Goal: Task Accomplishment & Management: Complete application form

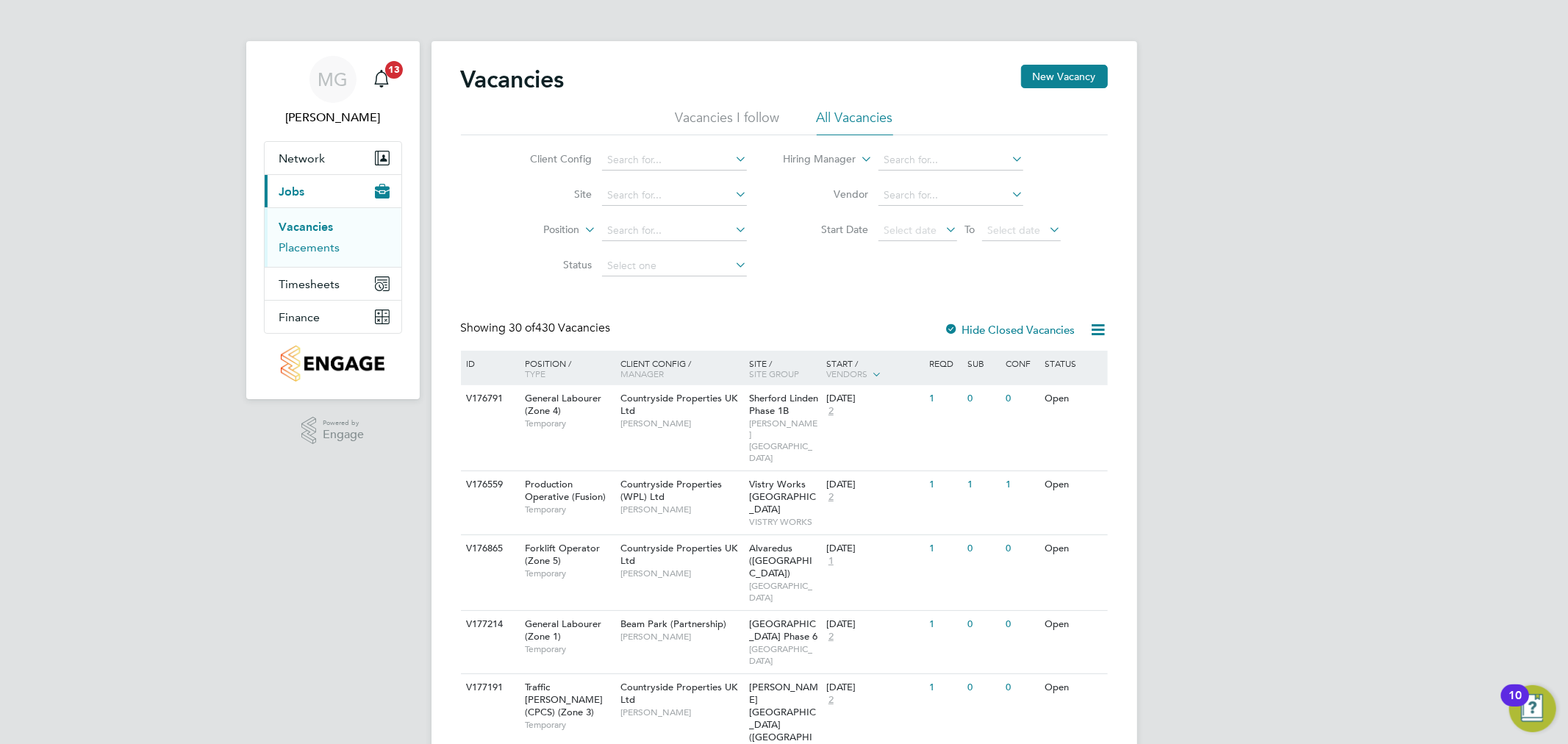
click at [321, 253] on link "Placements" at bounding box center [310, 247] width 61 height 14
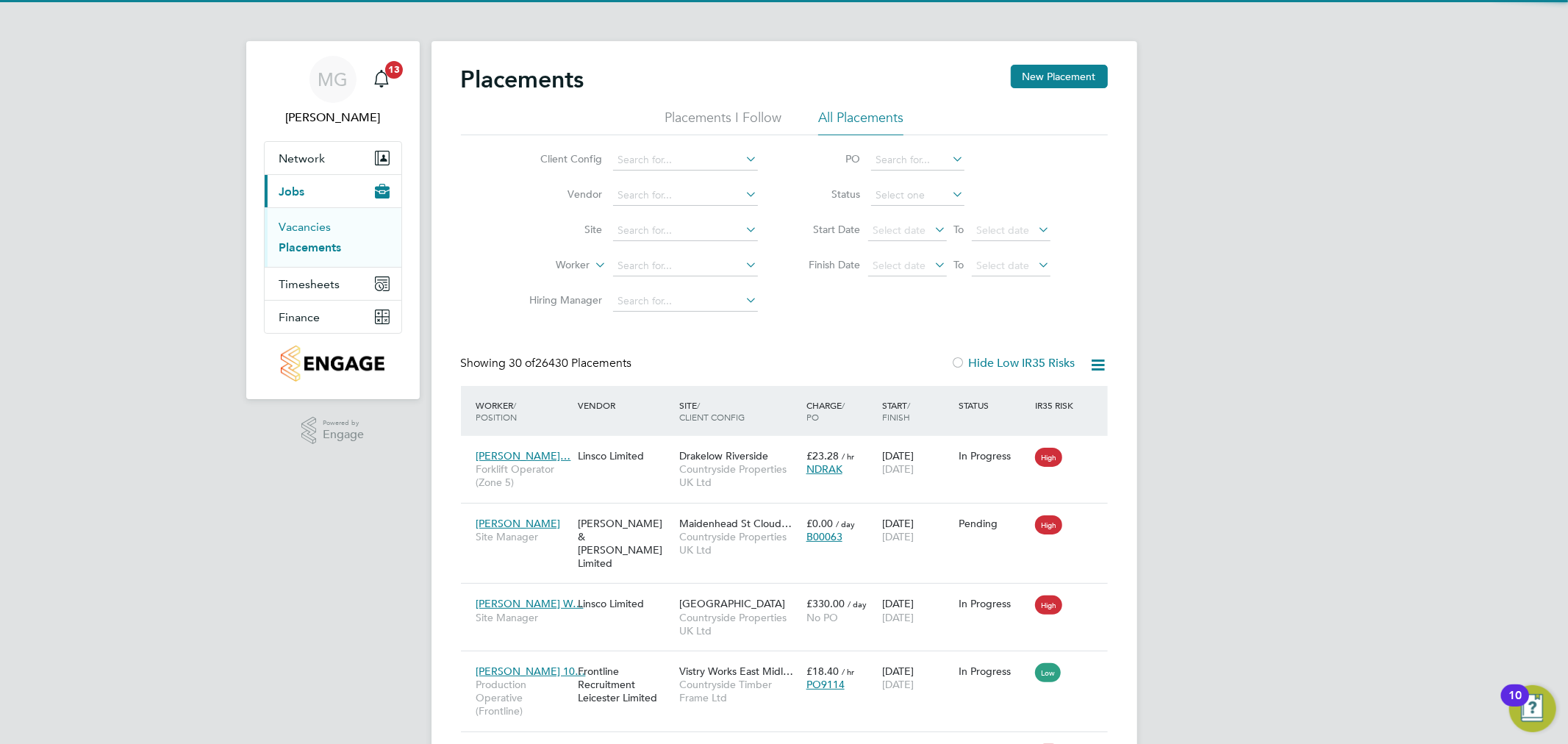
click at [300, 229] on link "Vacancies" at bounding box center [305, 227] width 52 height 14
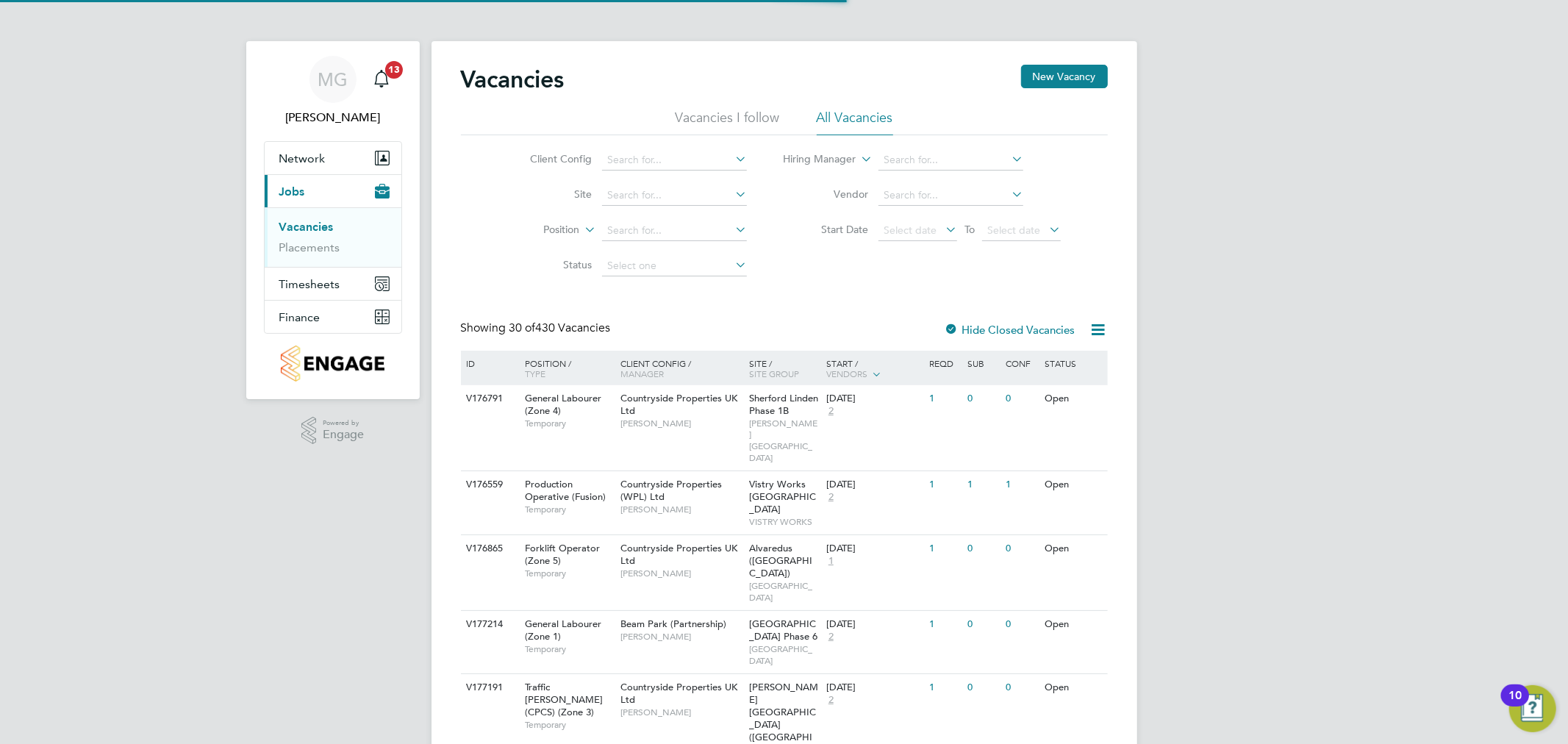
click at [1045, 89] on div "Vacancies New Vacancy" at bounding box center [784, 87] width 648 height 44
click at [1047, 80] on button "New Vacancy" at bounding box center [1065, 76] width 87 height 23
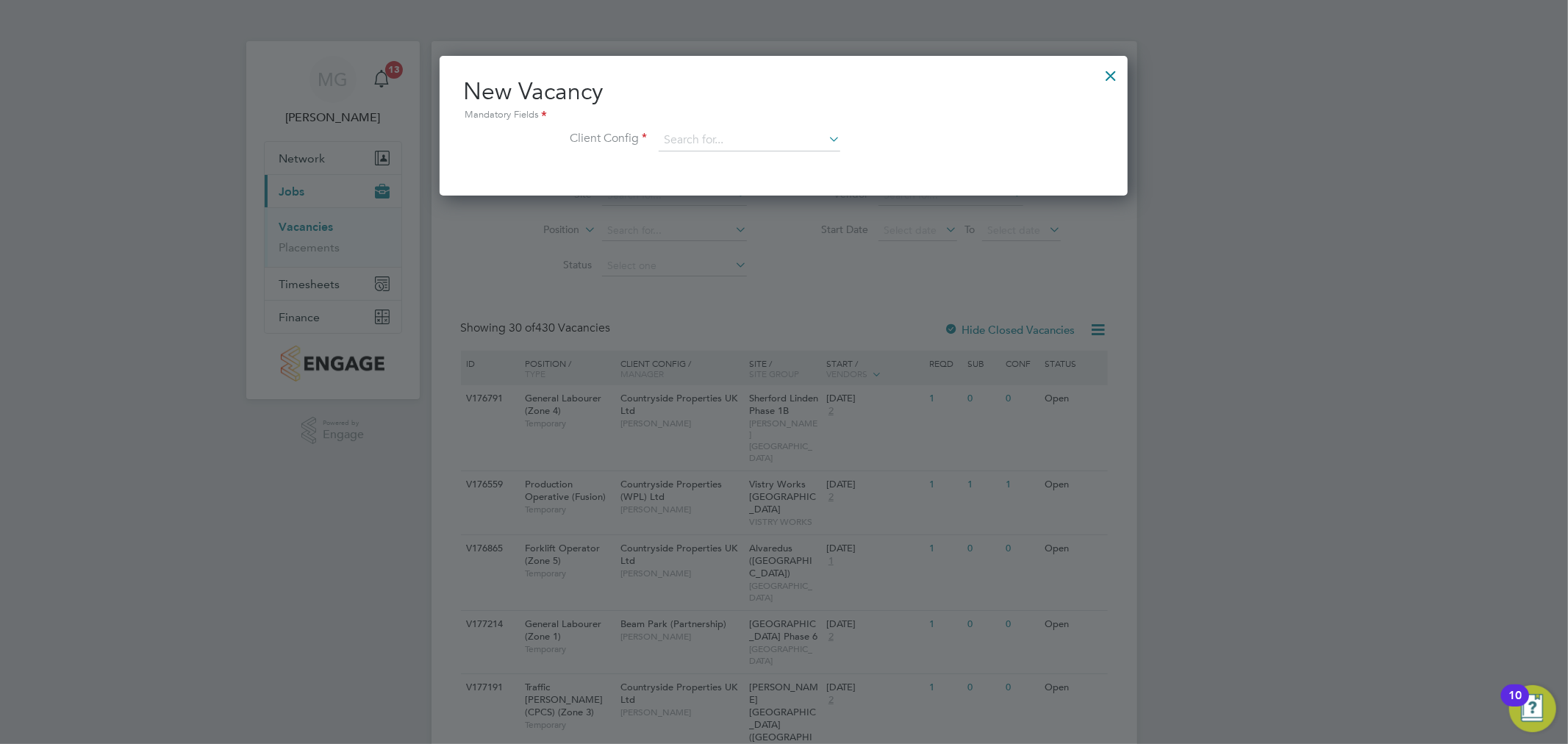
drag, startPoint x: 722, startPoint y: 127, endPoint x: 724, endPoint y: 156, distance: 29.1
click at [722, 128] on div "New Vacancy Mandatory Fields Client Config" at bounding box center [784, 121] width 641 height 90
click at [719, 128] on div "New Vacancy Mandatory Fields Client Config" at bounding box center [784, 121] width 641 height 90
click at [725, 144] on input at bounding box center [749, 141] width 181 height 22
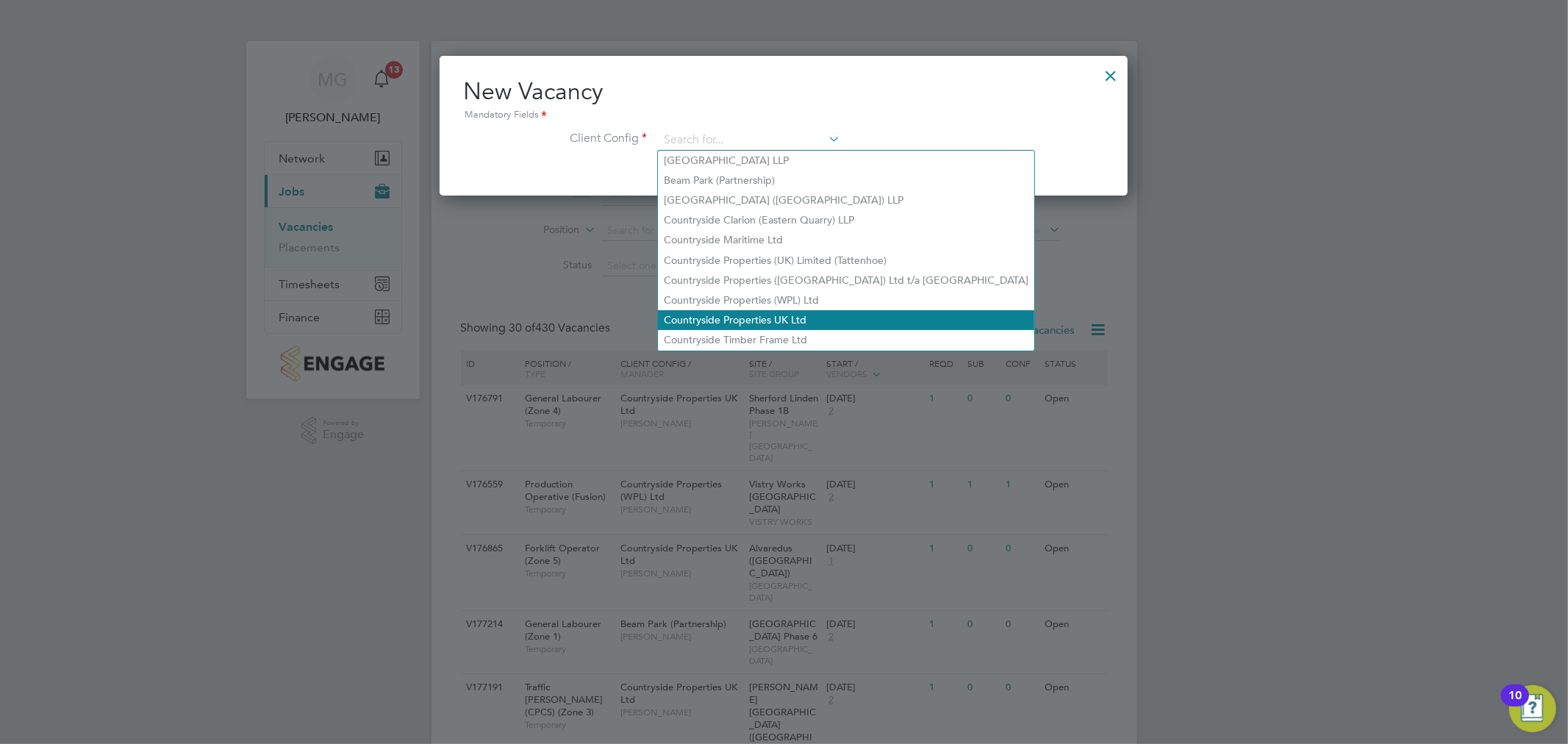
click at [785, 314] on li "Countryside Properties UK Ltd" at bounding box center [846, 319] width 377 height 19
type input "Countryside Properties UK Ltd"
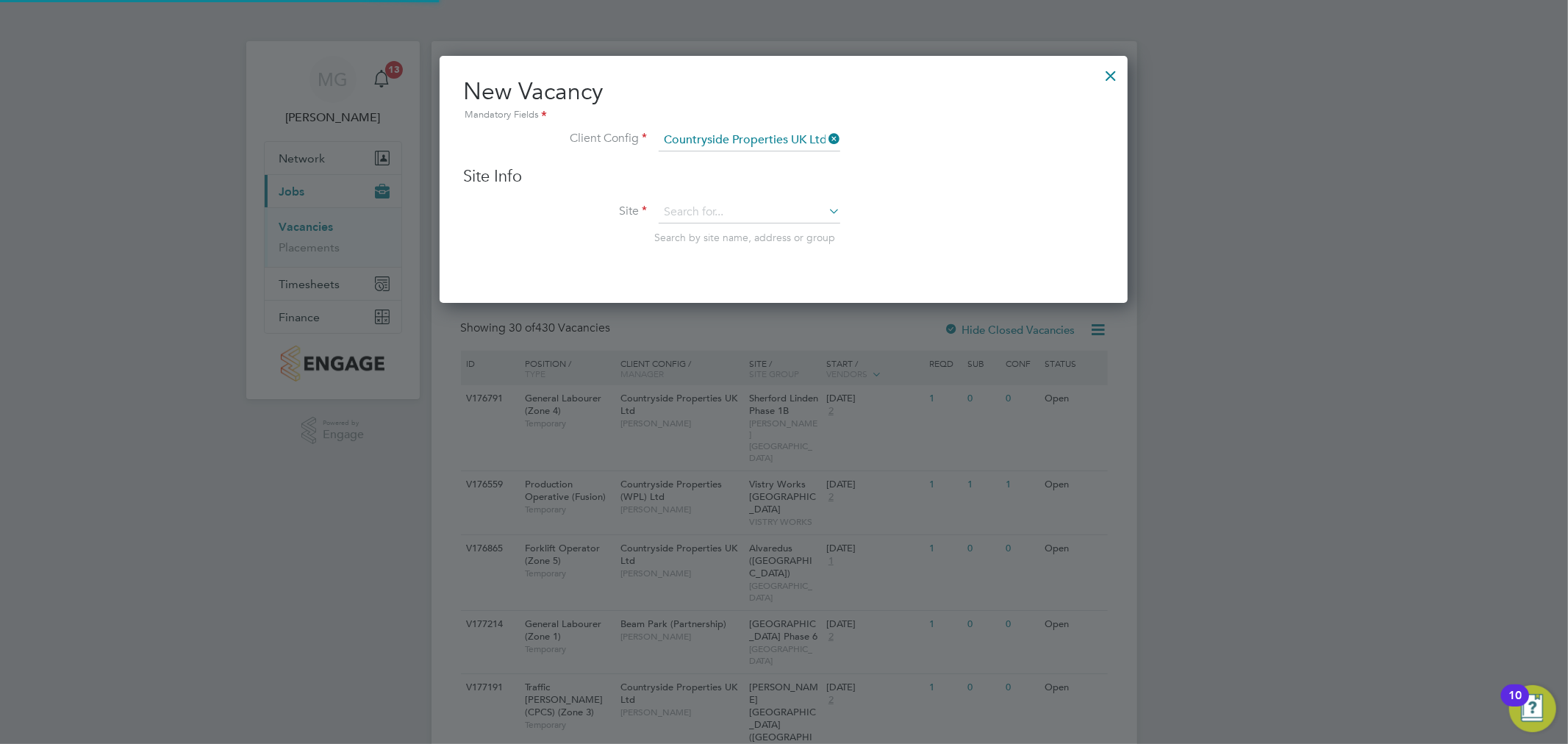
click at [722, 199] on div "Site Info Site Search by site name, address or group" at bounding box center [784, 220] width 641 height 108
click at [722, 208] on input at bounding box center [749, 213] width 181 height 22
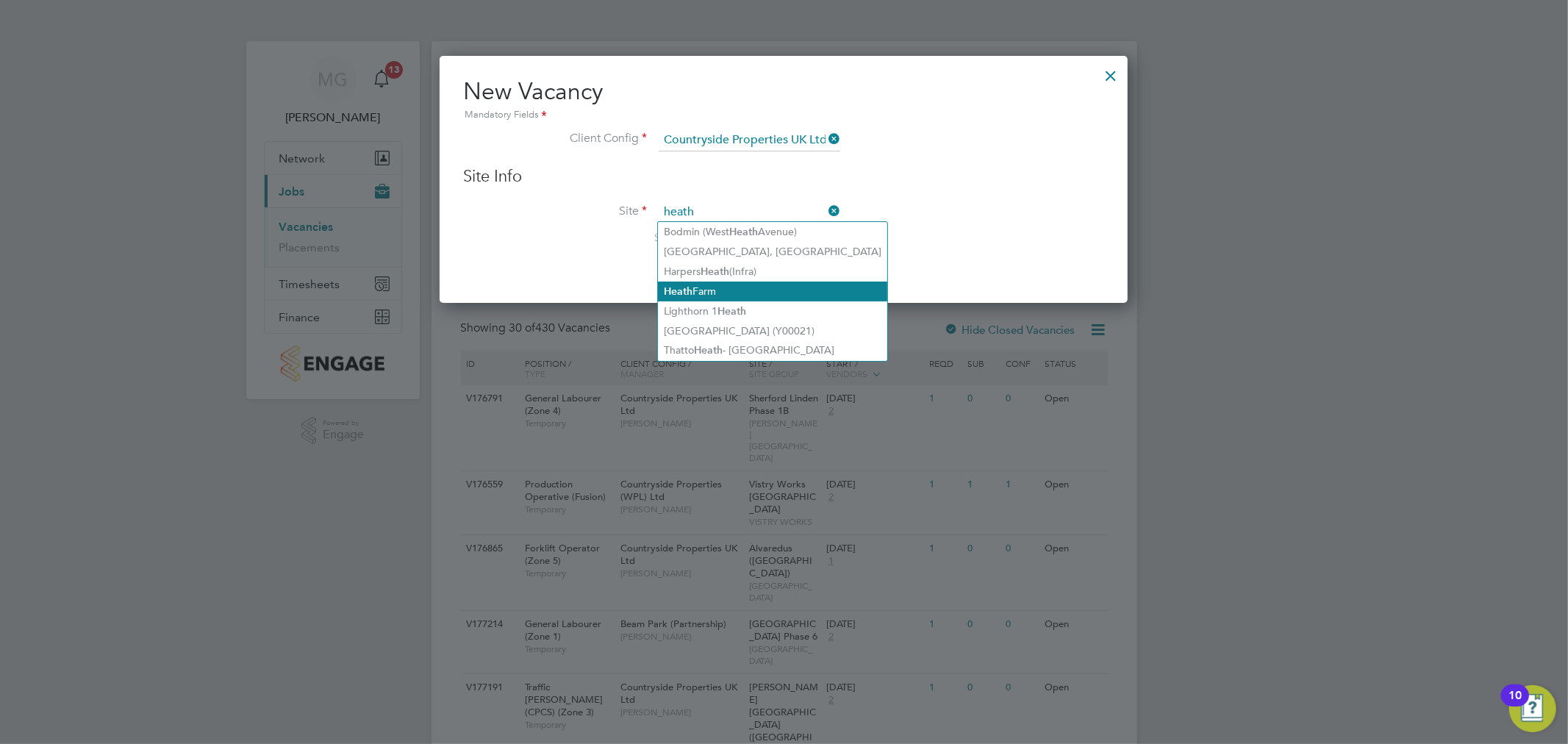
click at [740, 291] on li "[GEOGRAPHIC_DATA]" at bounding box center [772, 291] width 229 height 19
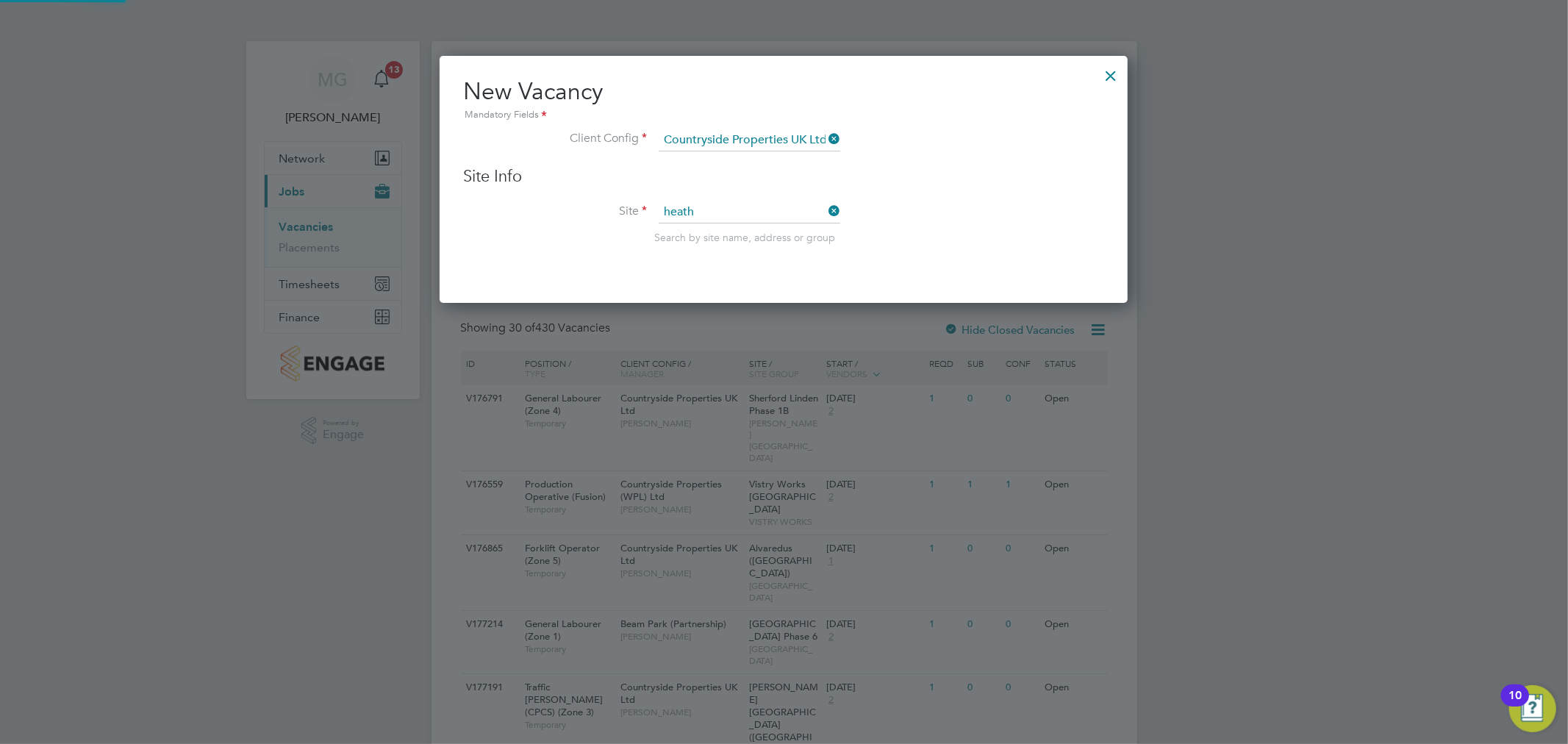
type input "[GEOGRAPHIC_DATA]"
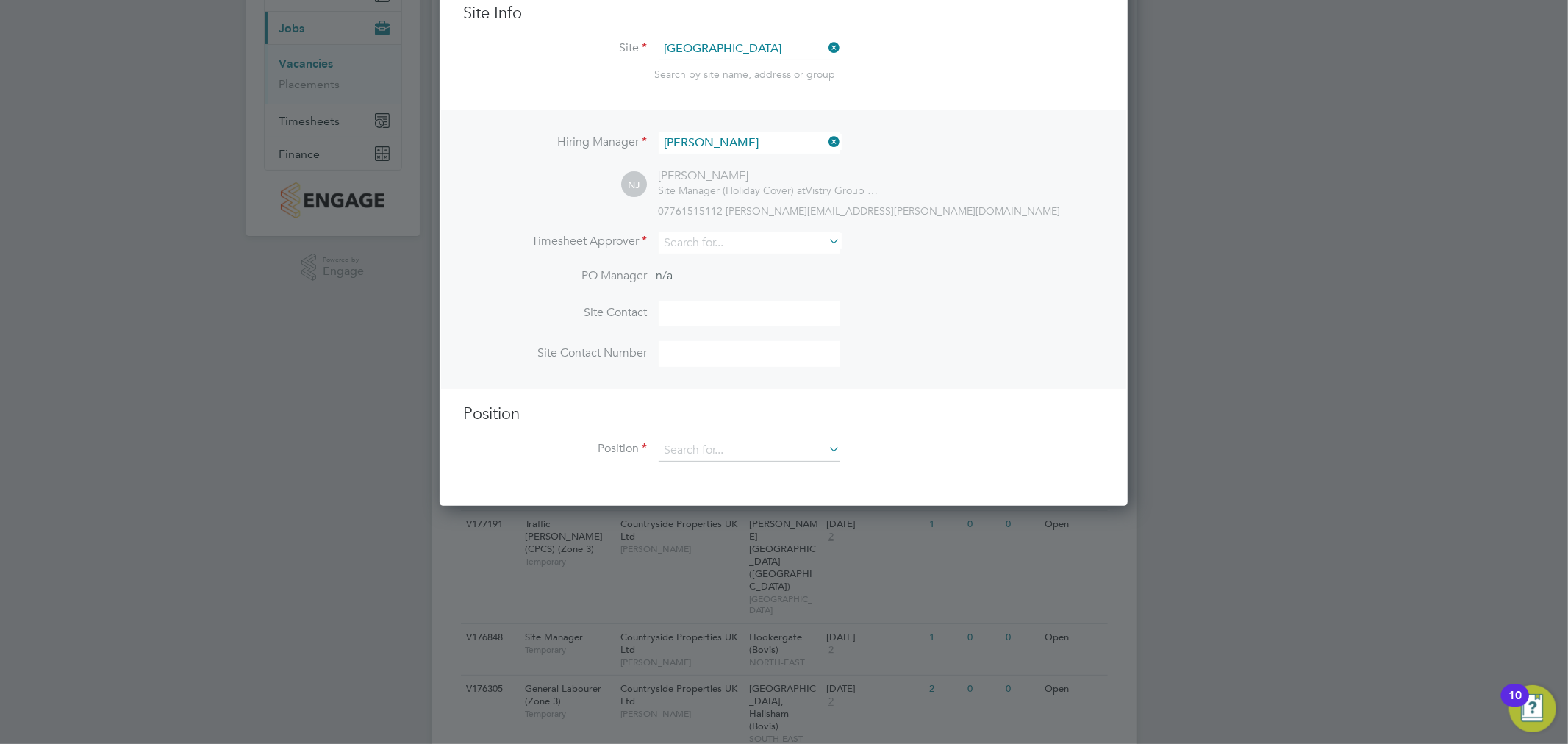
click at [541, 143] on li "Hiring Manager [PERSON_NAME]" at bounding box center [784, 150] width 641 height 36
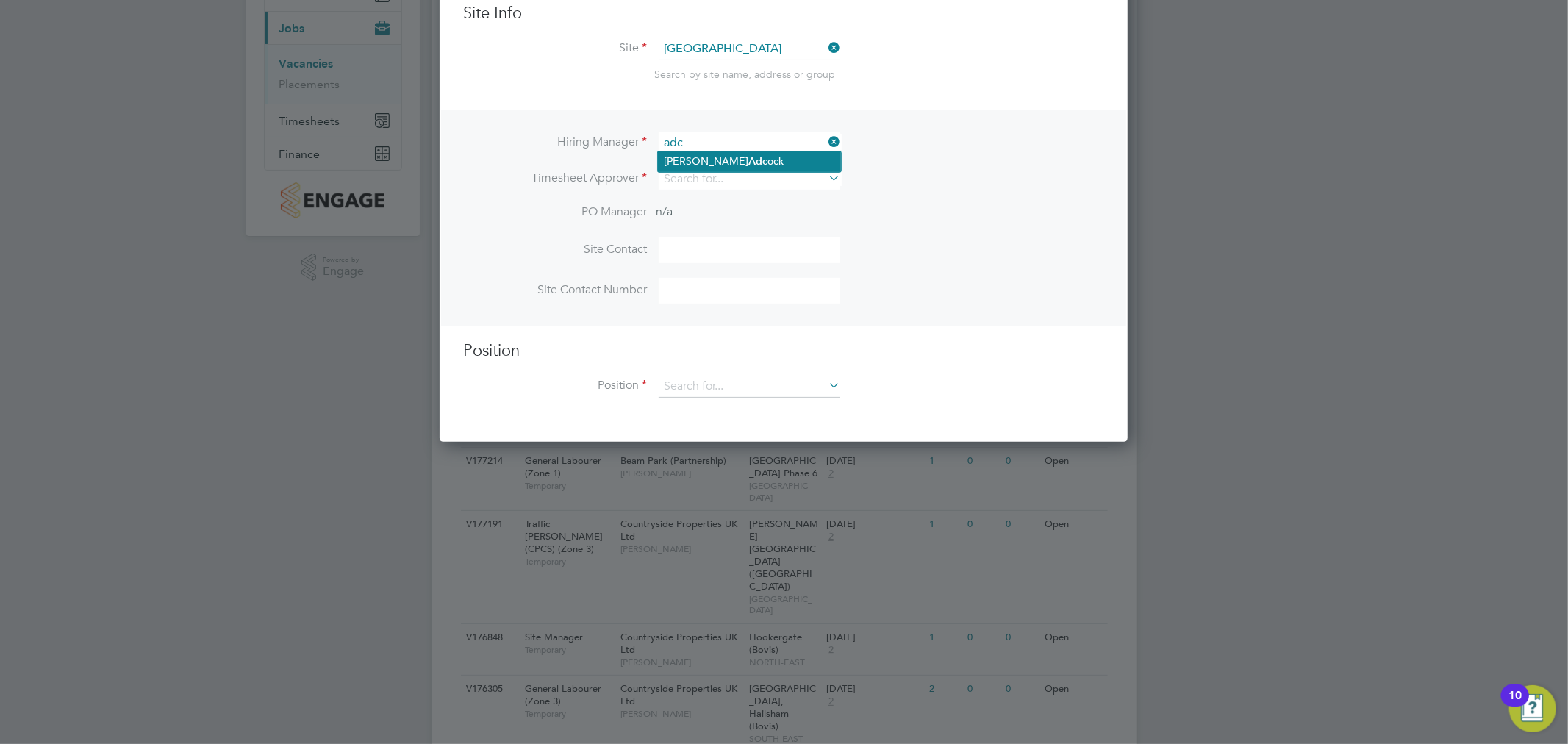
click at [719, 156] on li "[PERSON_NAME] ock" at bounding box center [749, 161] width 183 height 19
type input "[PERSON_NAME]"
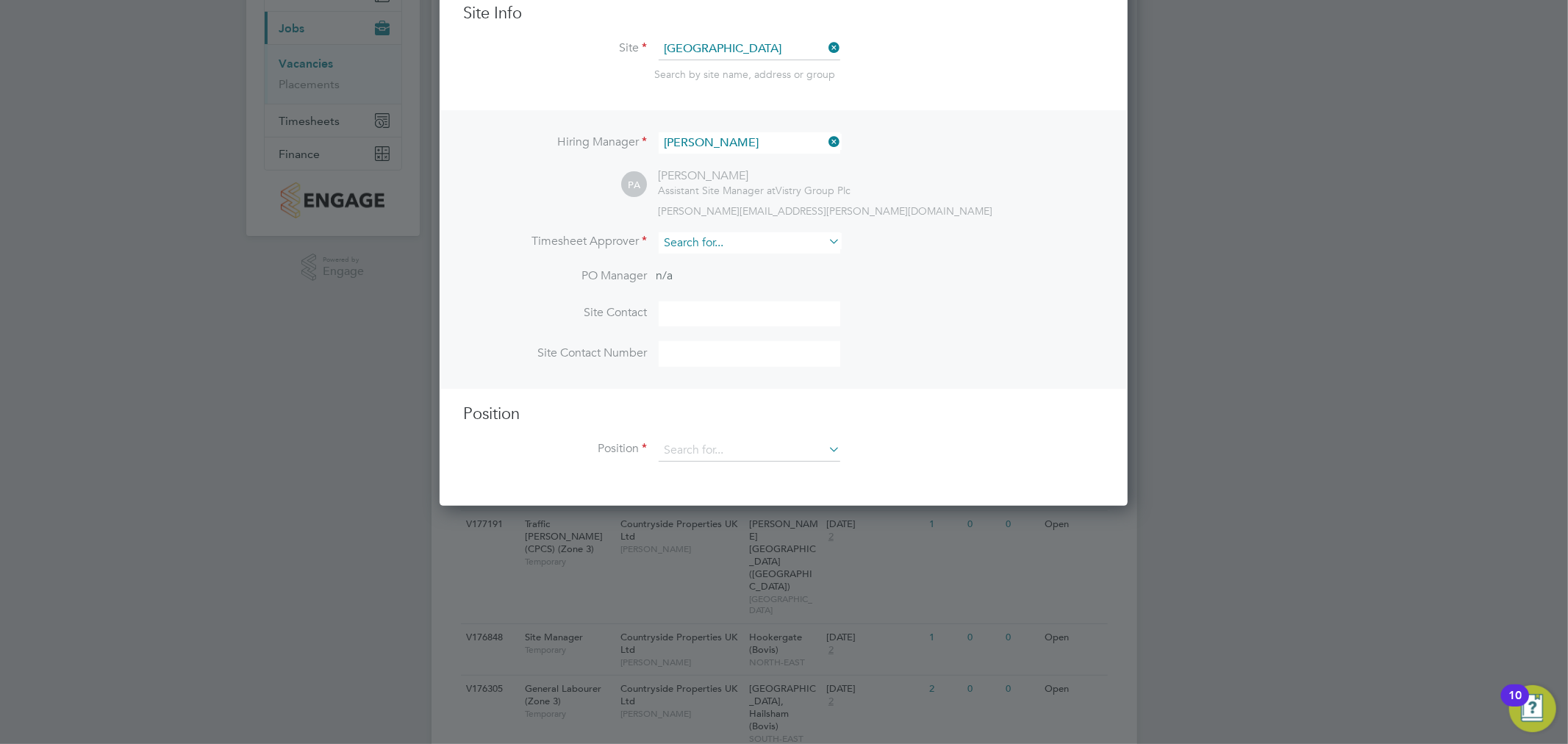
click at [721, 239] on input at bounding box center [749, 242] width 181 height 21
click at [717, 265] on li "[PERSON_NAME] ck" at bounding box center [749, 260] width 183 height 19
type input "[PERSON_NAME]"
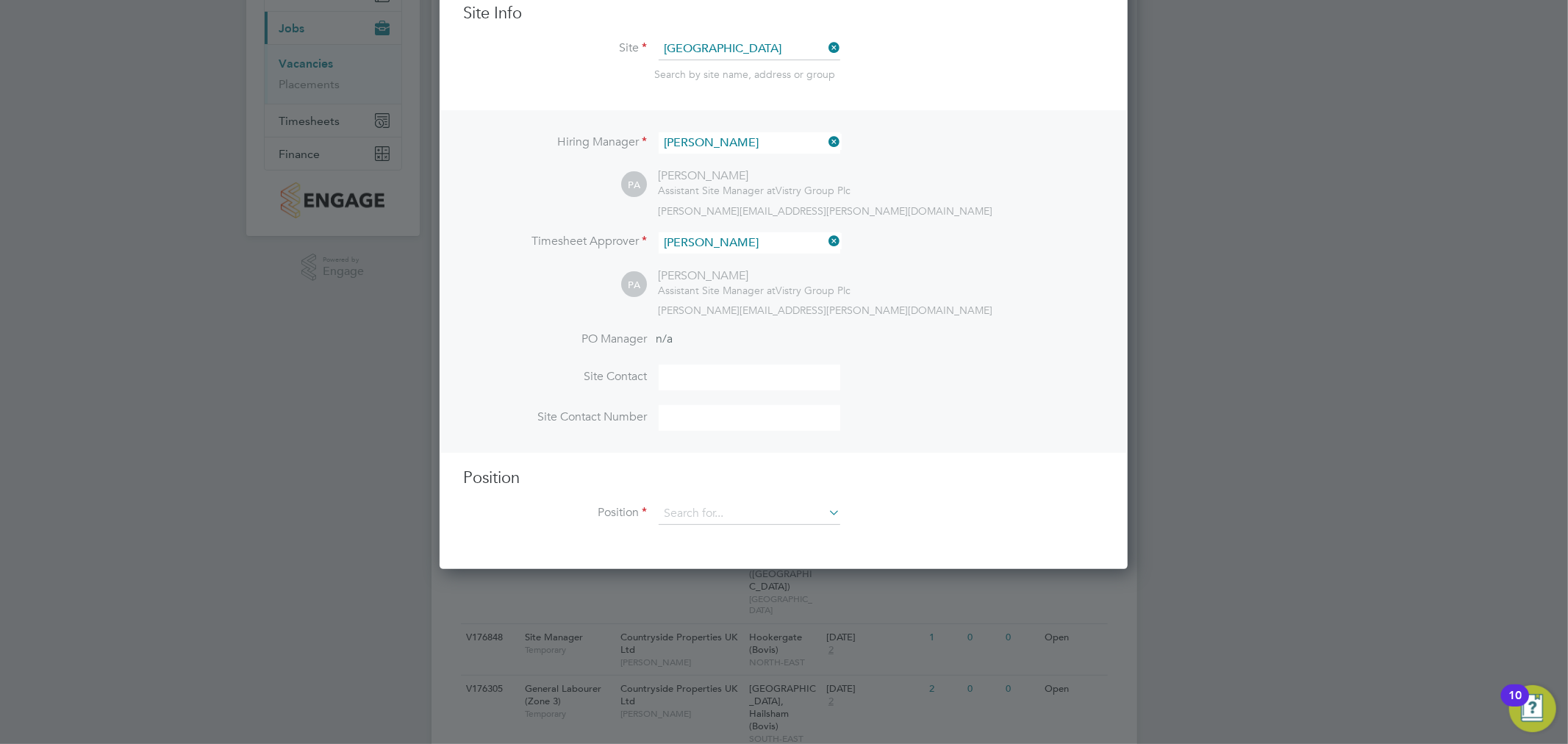
click at [701, 365] on input at bounding box center [749, 378] width 181 height 26
type input "[PERSON_NAME]"
click at [759, 512] on input at bounding box center [749, 515] width 181 height 22
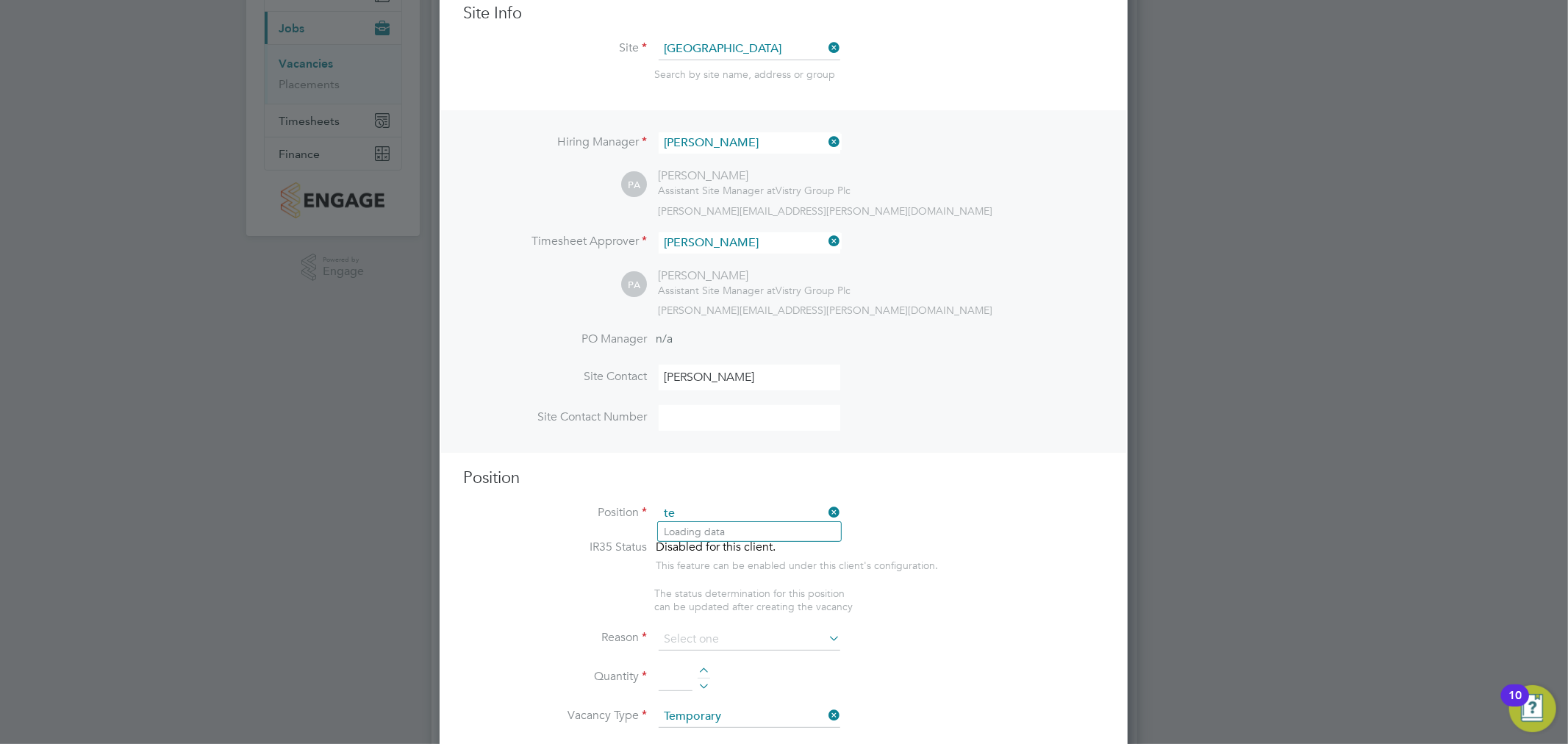
type input "t"
click at [788, 667] on li "Fork lift Operator (Zone 6 & 7)" at bounding box center [749, 672] width 183 height 19
type input "Forklift Operator (Zone 6 & 7)"
type textarea "- Operate construction machinery - Delivering large quantities of materials to …"
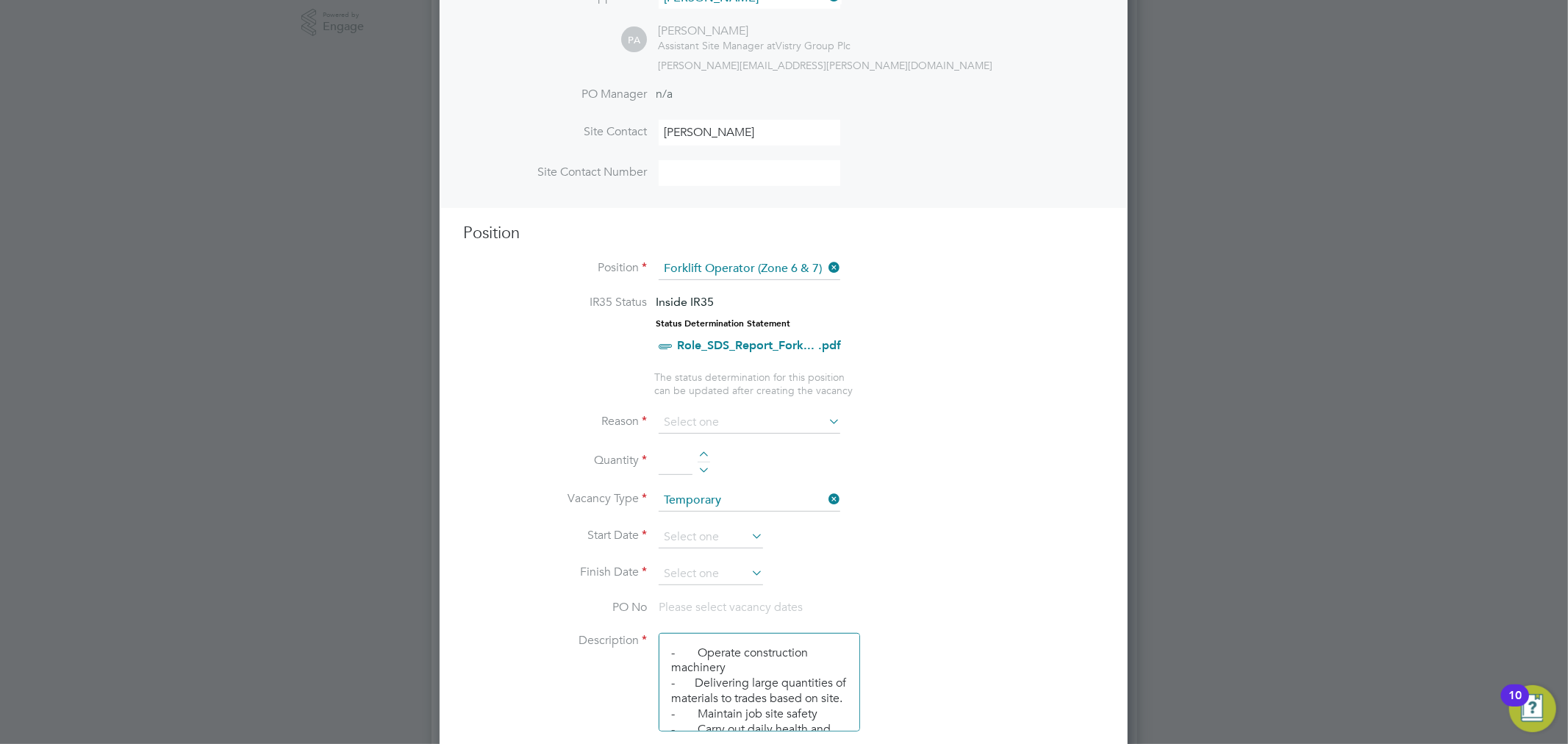
click at [710, 452] on div at bounding box center [704, 456] width 13 height 10
type input "1"
click at [714, 424] on input at bounding box center [749, 423] width 181 height 22
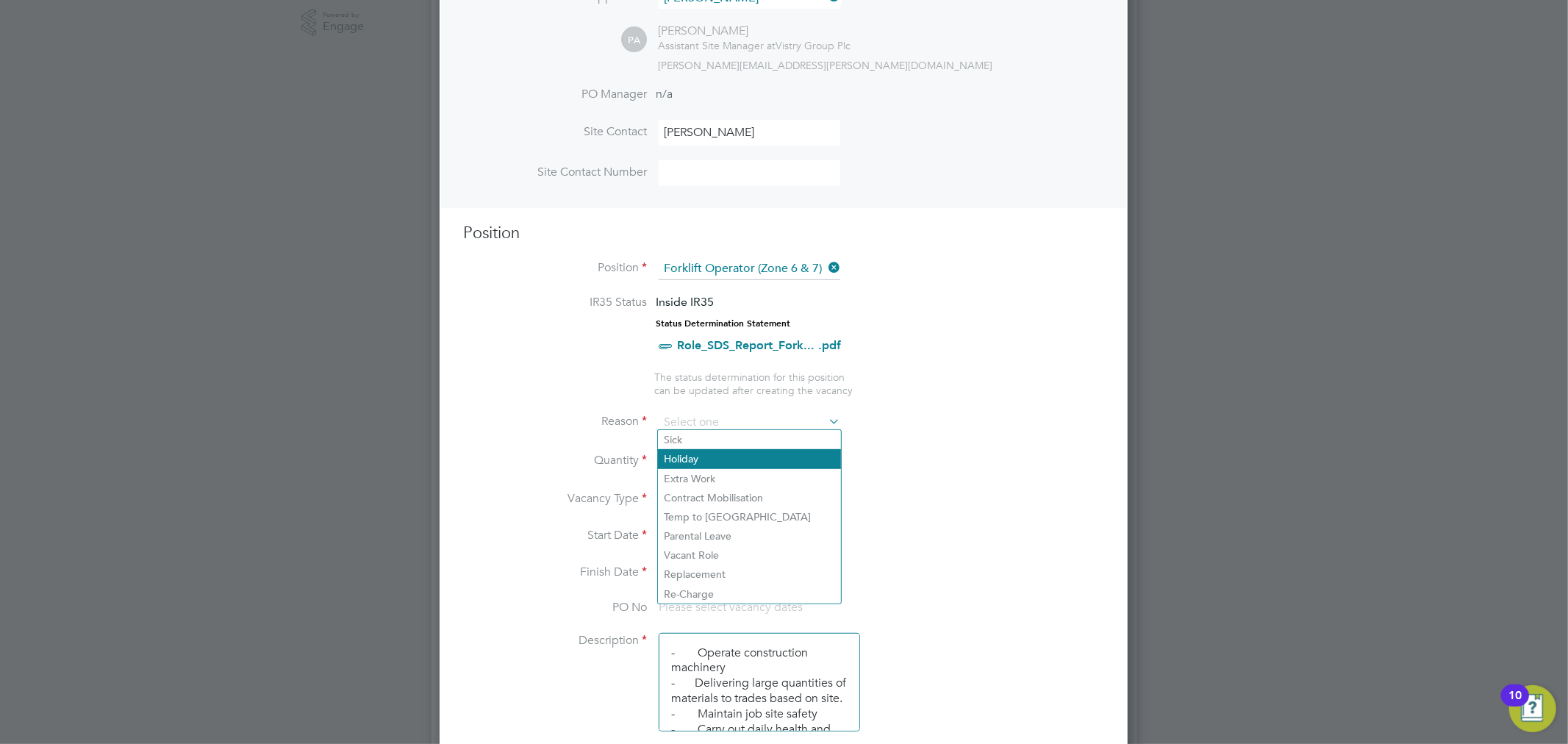
click at [723, 453] on li "Holiday" at bounding box center [749, 459] width 183 height 19
type input "Holiday"
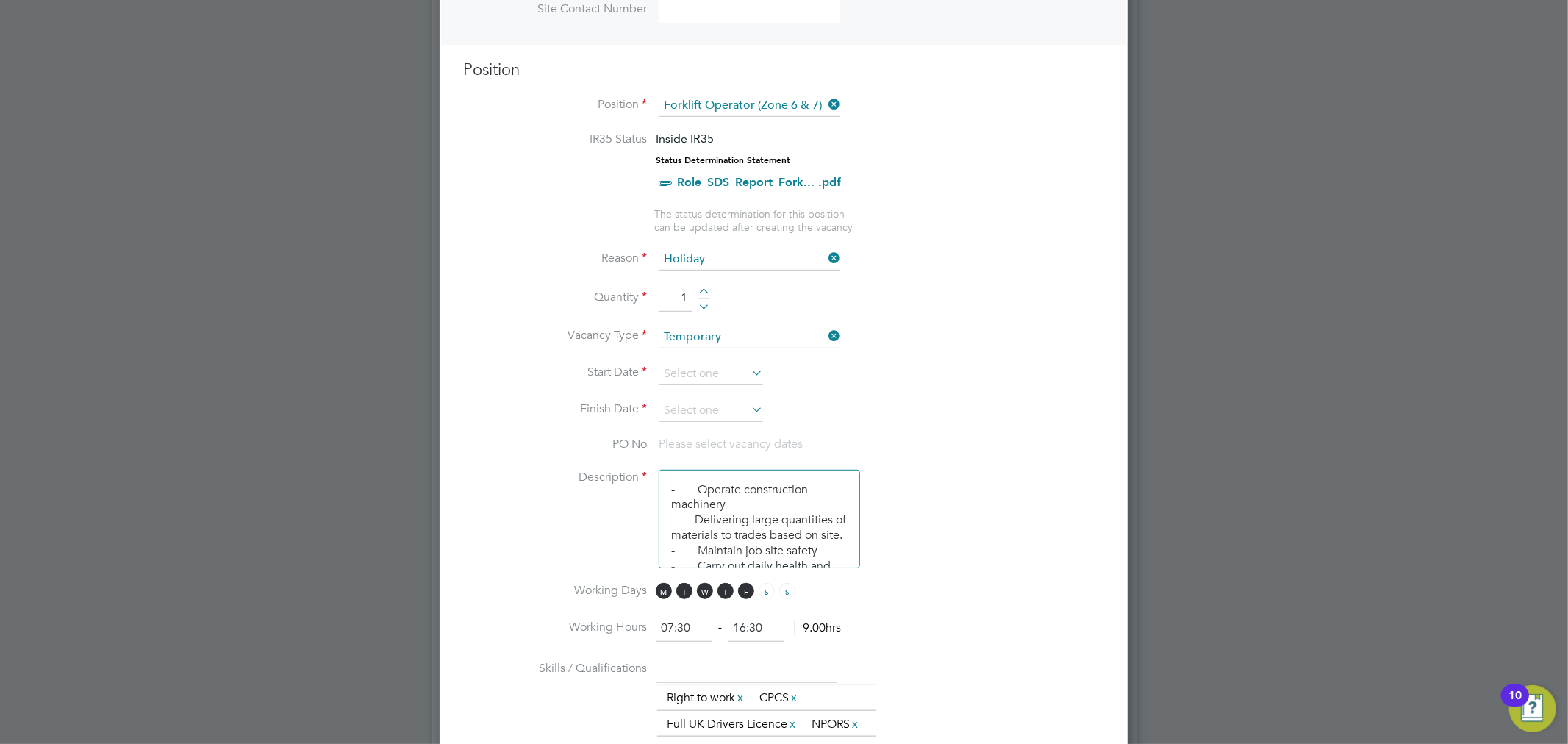
click at [748, 367] on icon at bounding box center [748, 373] width 0 height 20
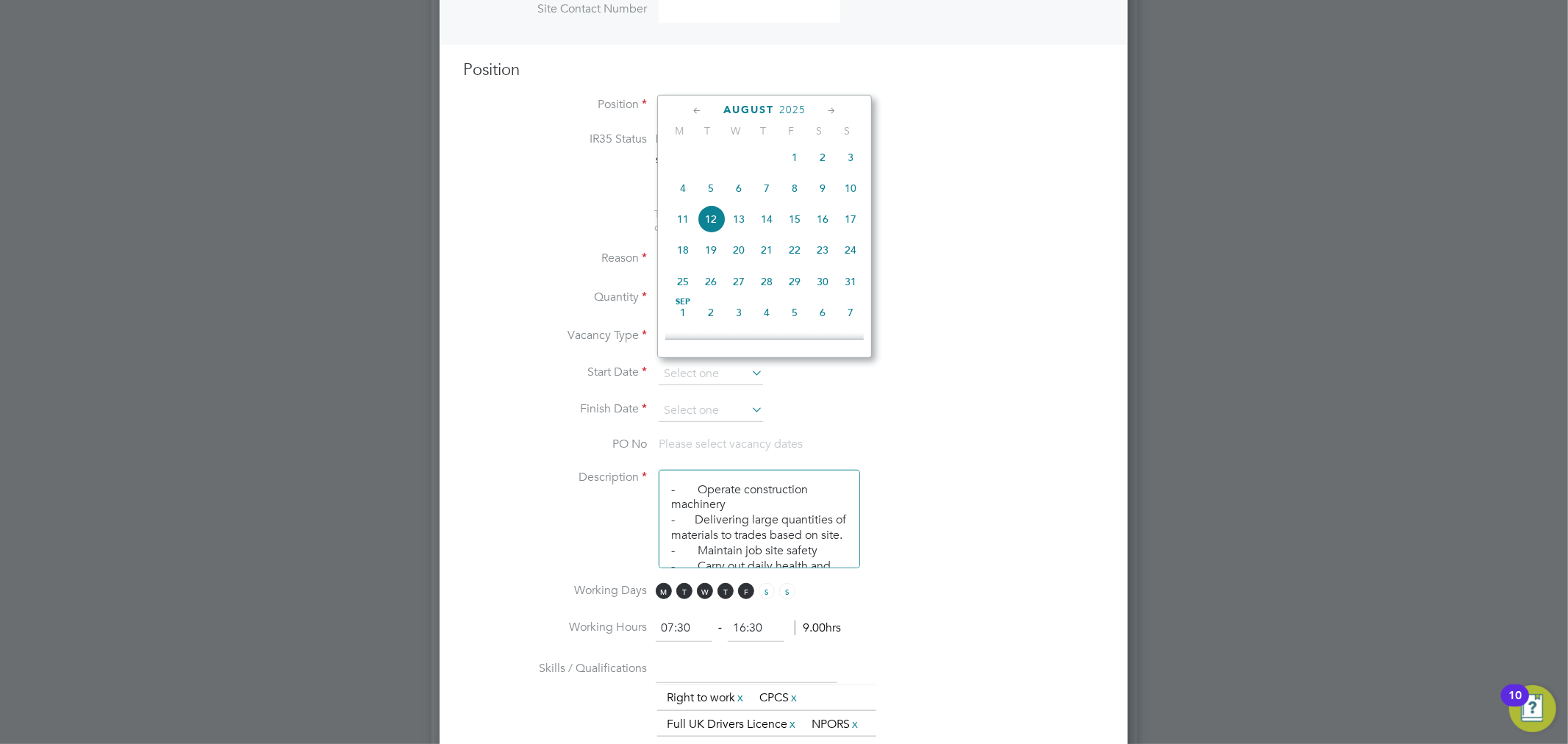
click at [796, 225] on span "15" at bounding box center [795, 219] width 28 height 28
type input "[DATE]"
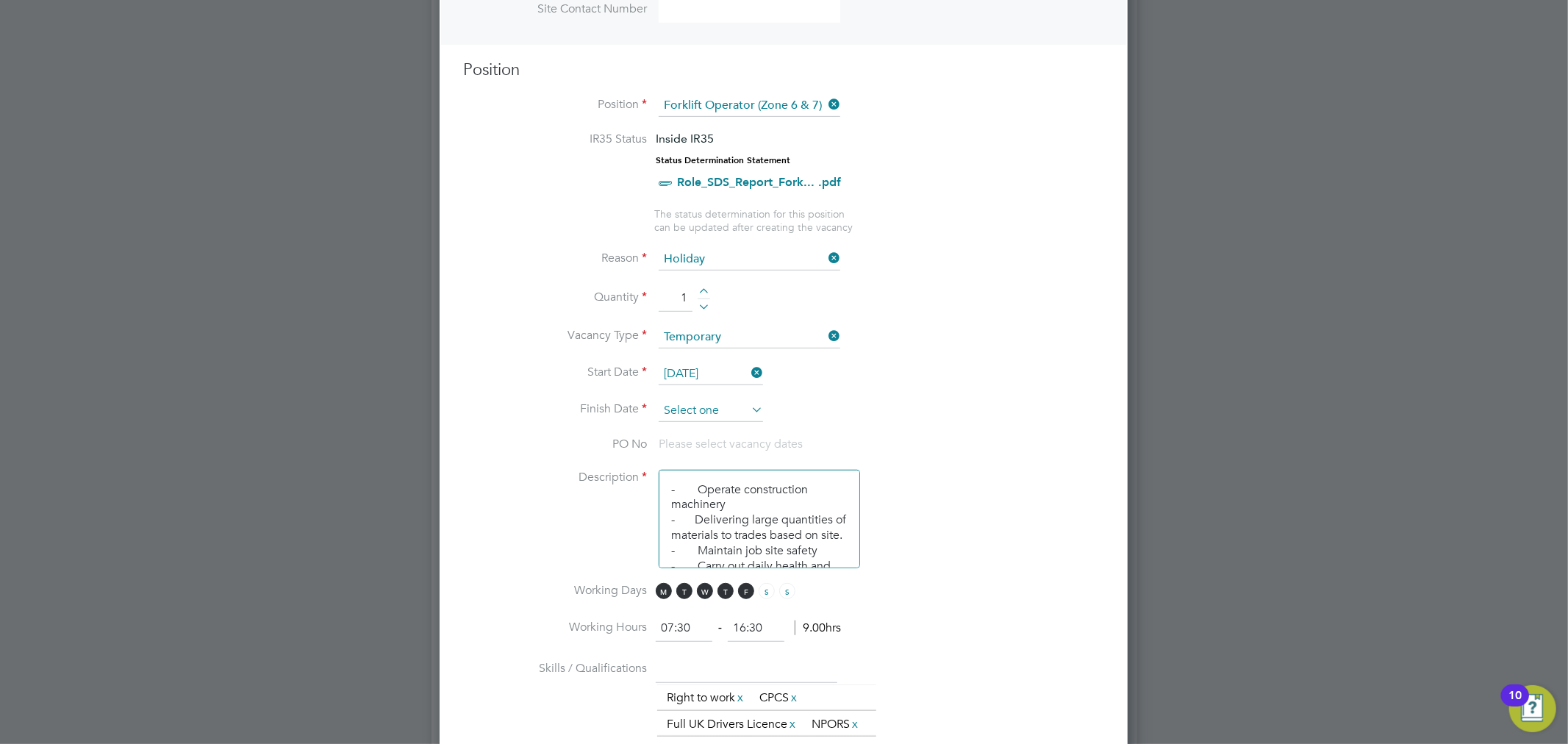
click at [746, 412] on input at bounding box center [710, 411] width 105 height 22
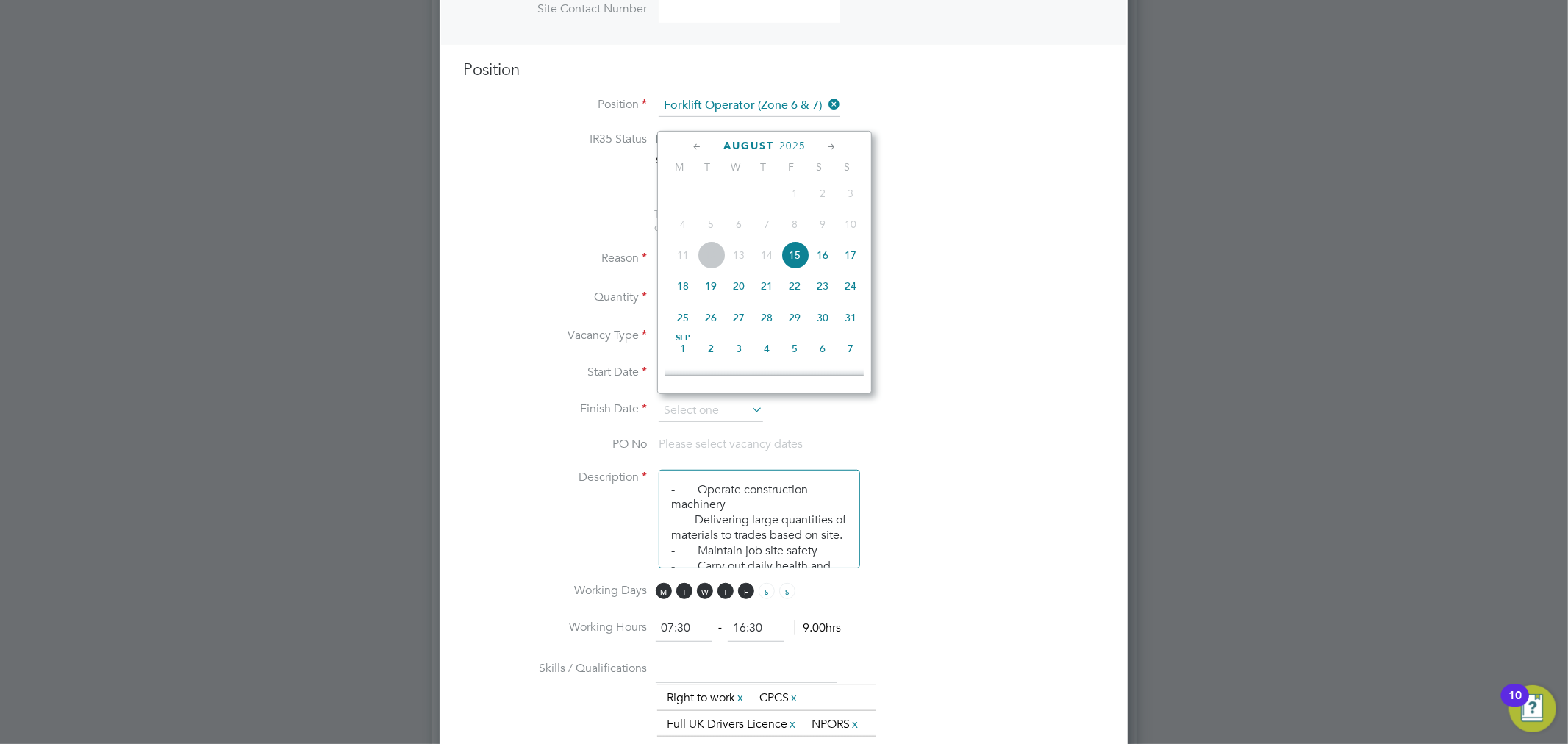
click at [684, 288] on span "18" at bounding box center [683, 286] width 28 height 28
type input "[DATE]"
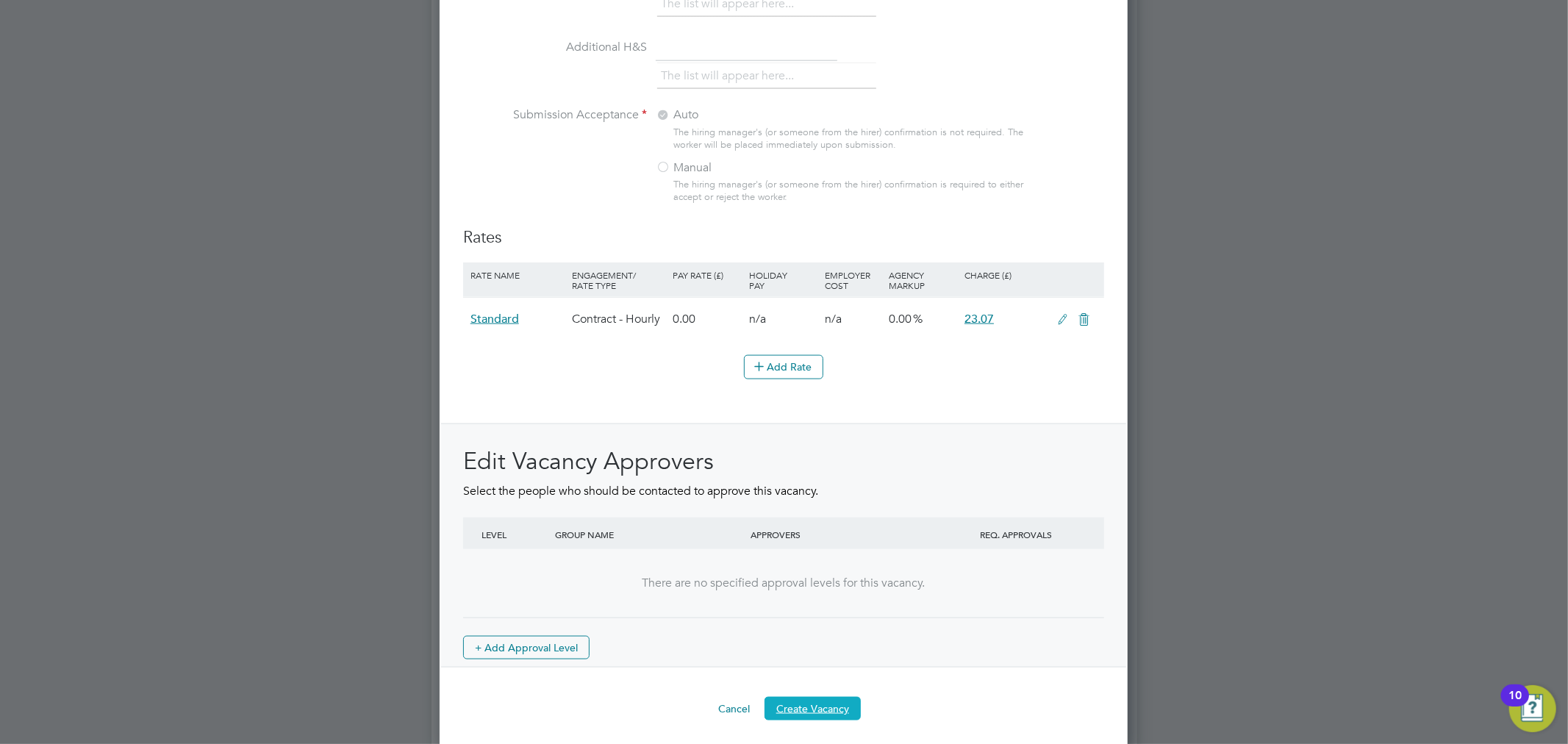
click at [805, 700] on button "Create Vacancy" at bounding box center [813, 709] width 96 height 23
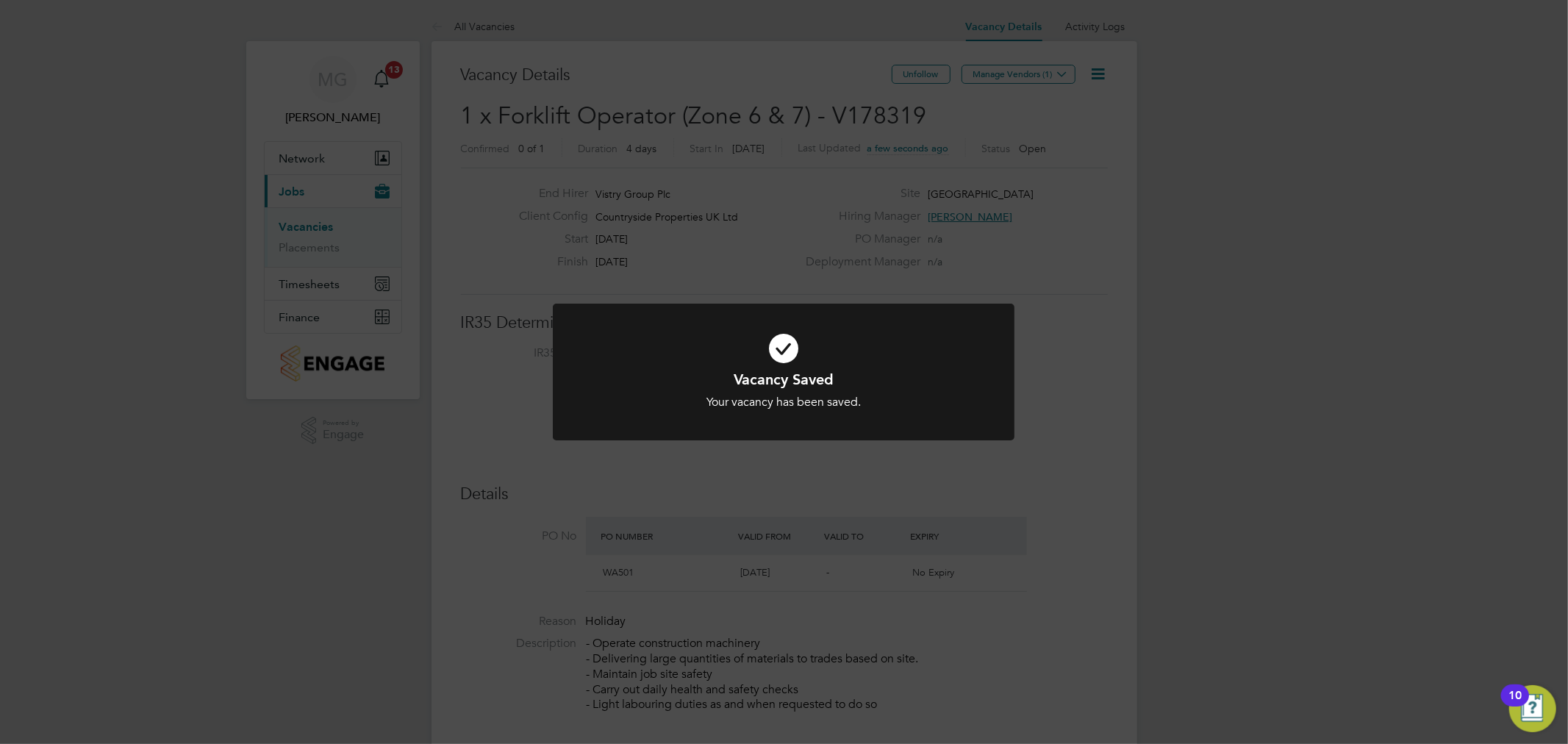
click at [1009, 75] on div "Vacancy Saved Your vacancy has been saved. Cancel Okay" at bounding box center [784, 372] width 1568 height 744
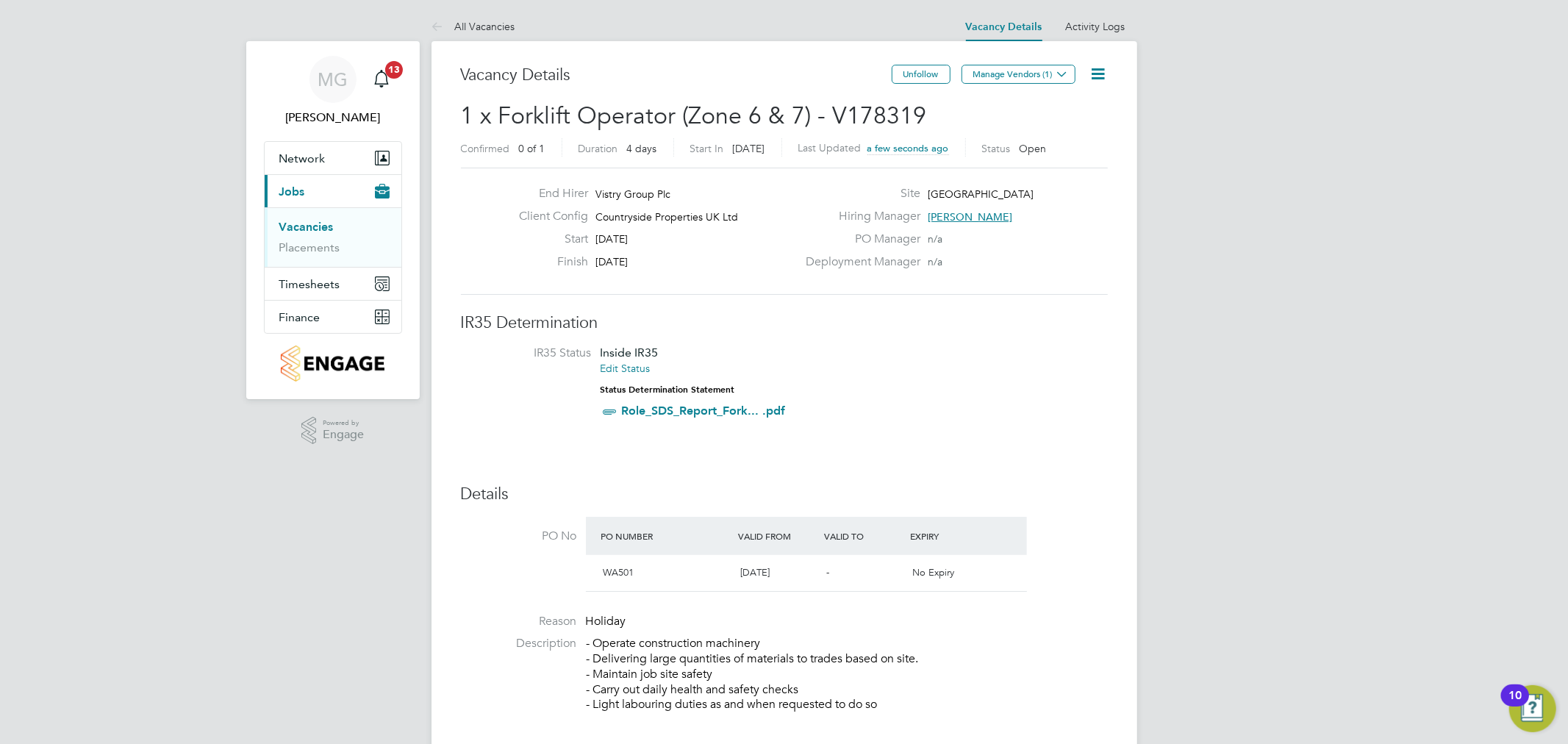
click at [1009, 75] on button "Manage Vendors (1)" at bounding box center [1019, 74] width 114 height 19
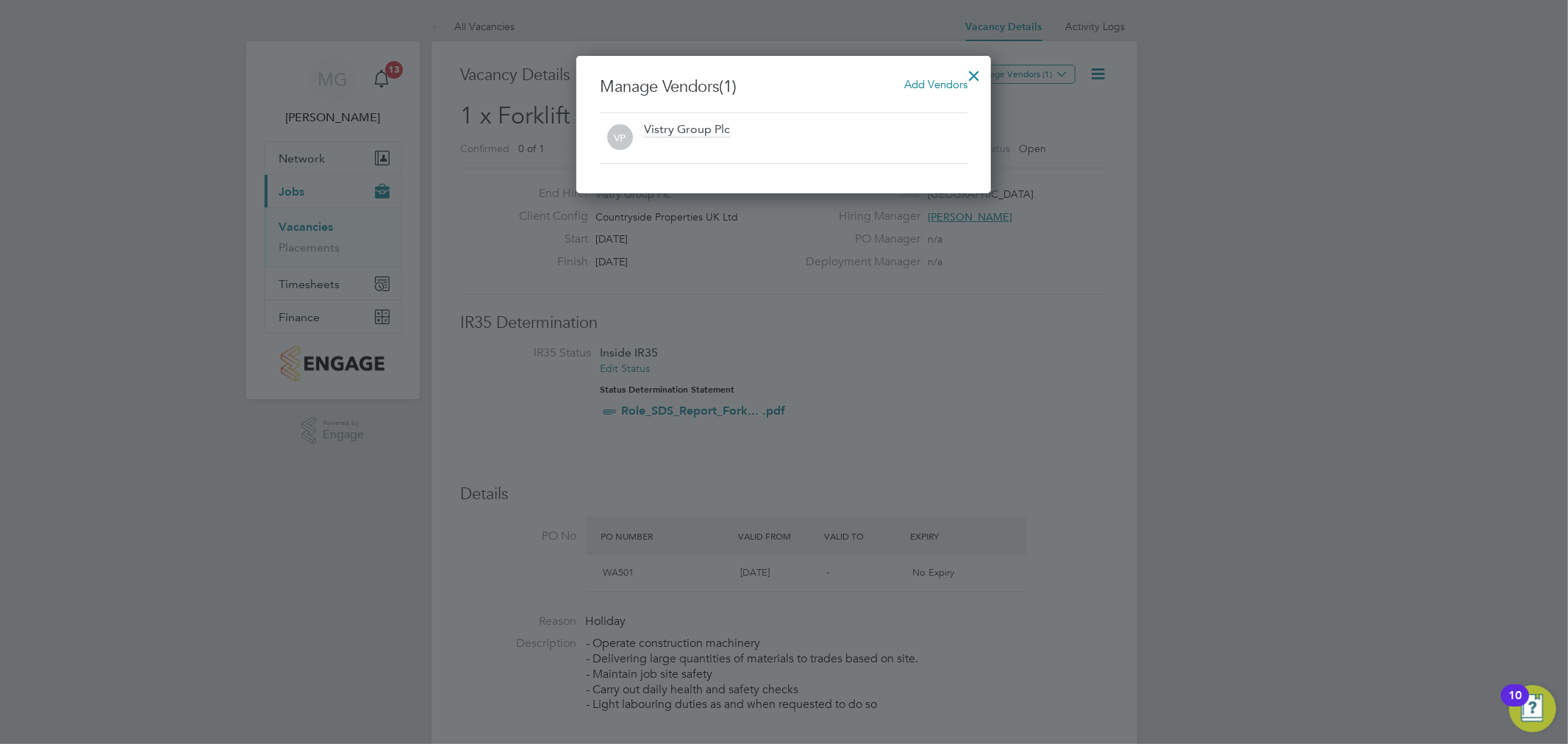
click at [910, 80] on span "Add Vendors" at bounding box center [936, 83] width 63 height 14
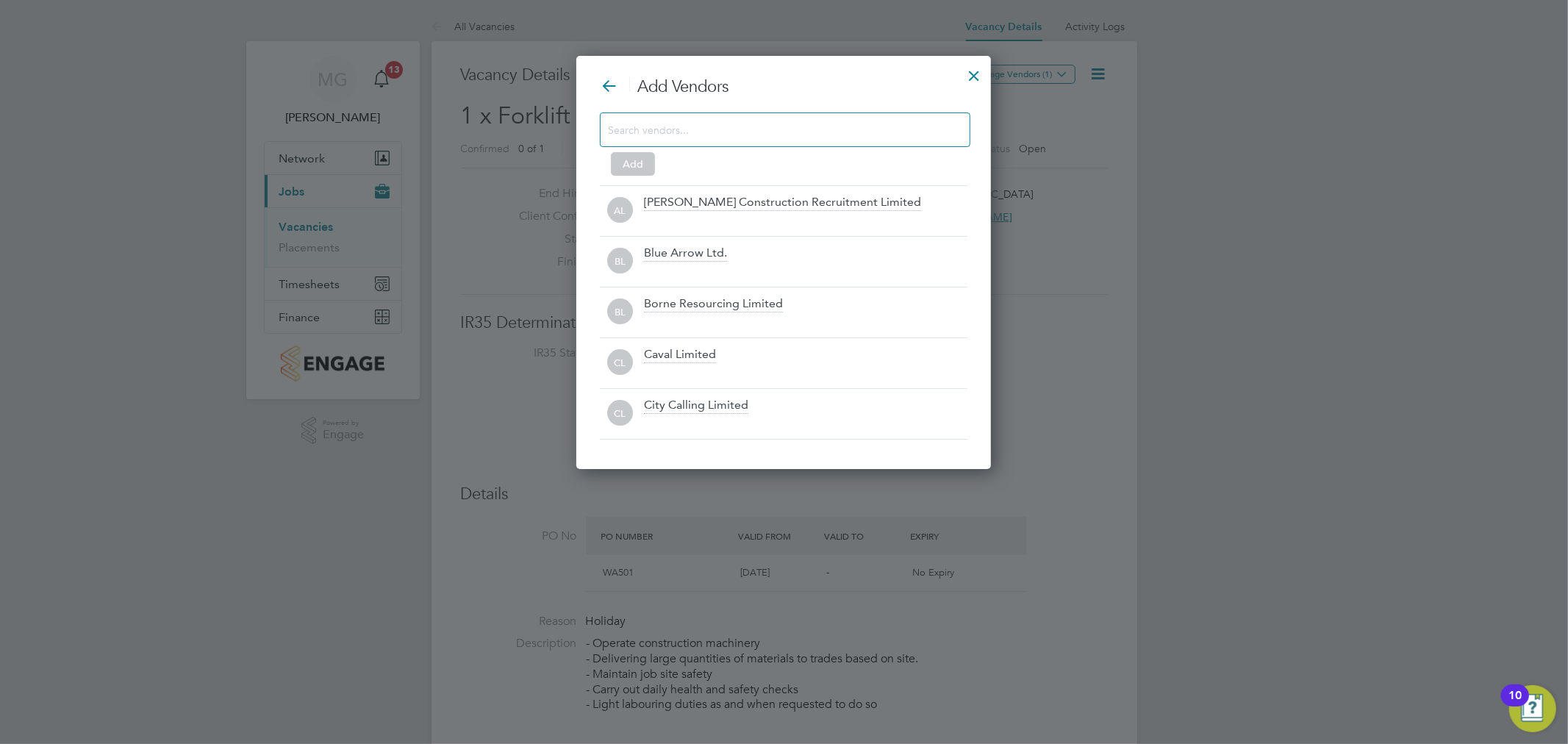
click at [794, 130] on input at bounding box center [773, 130] width 331 height 19
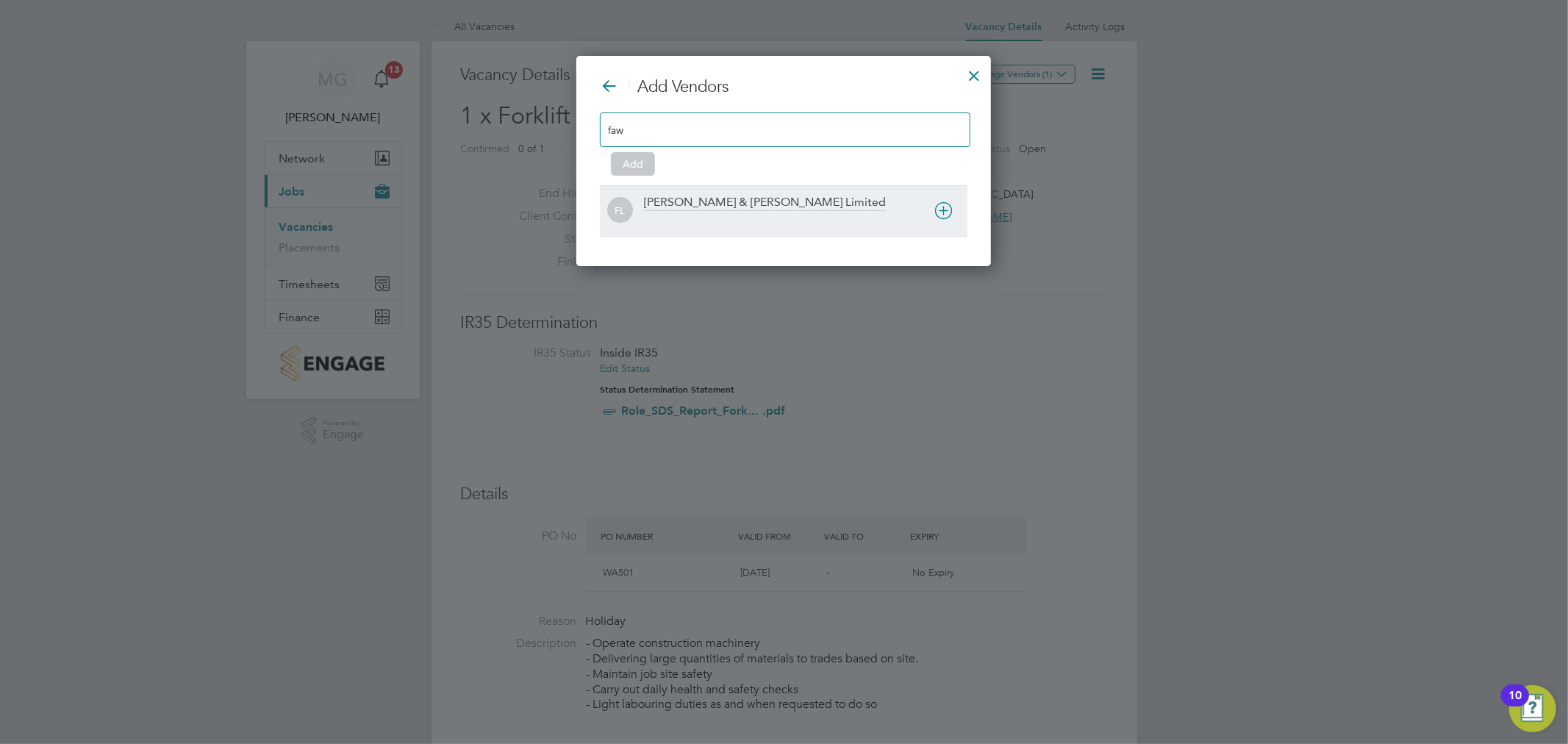
type input "faw"
click at [946, 205] on icon at bounding box center [944, 211] width 19 height 19
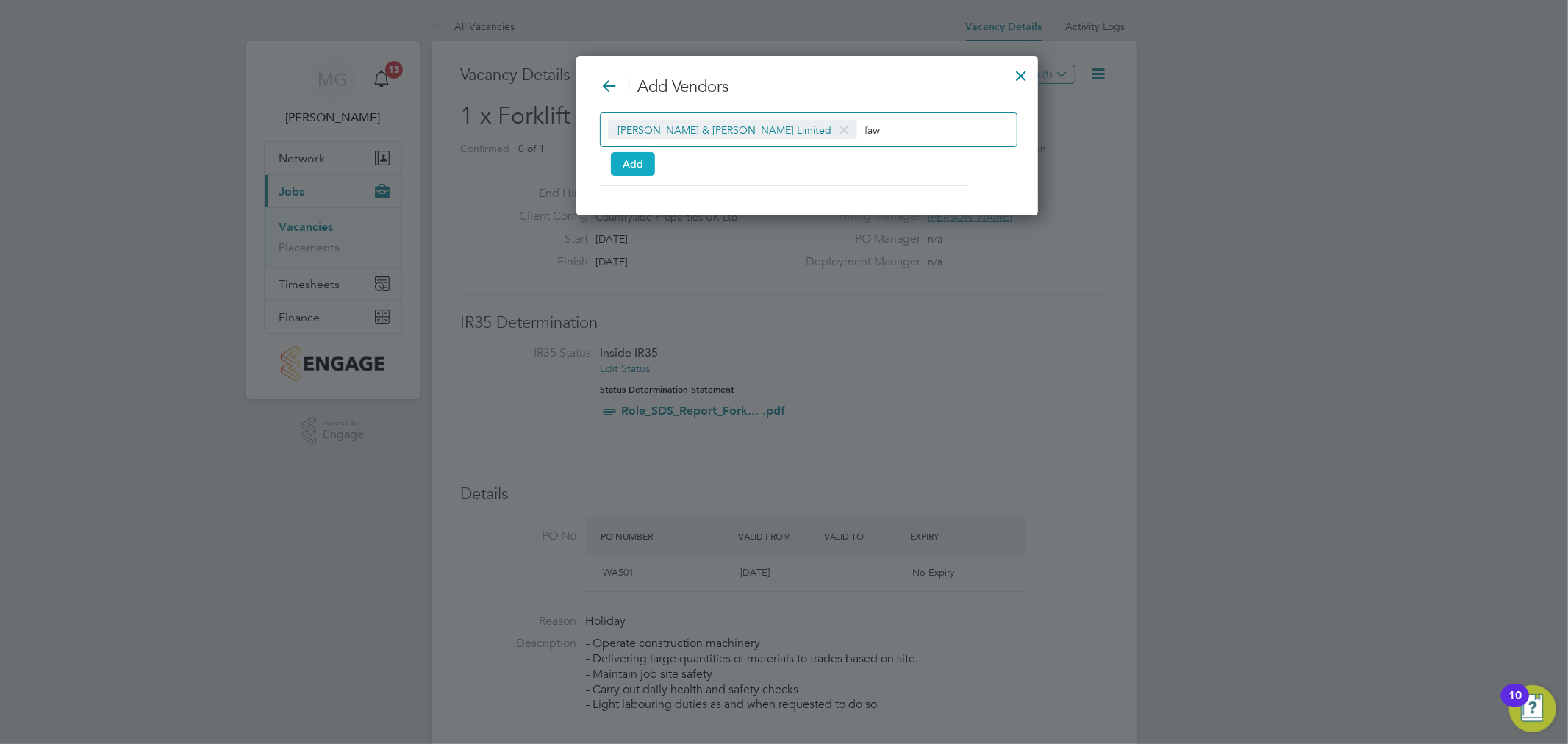
click at [626, 171] on button "Add" at bounding box center [634, 164] width 44 height 23
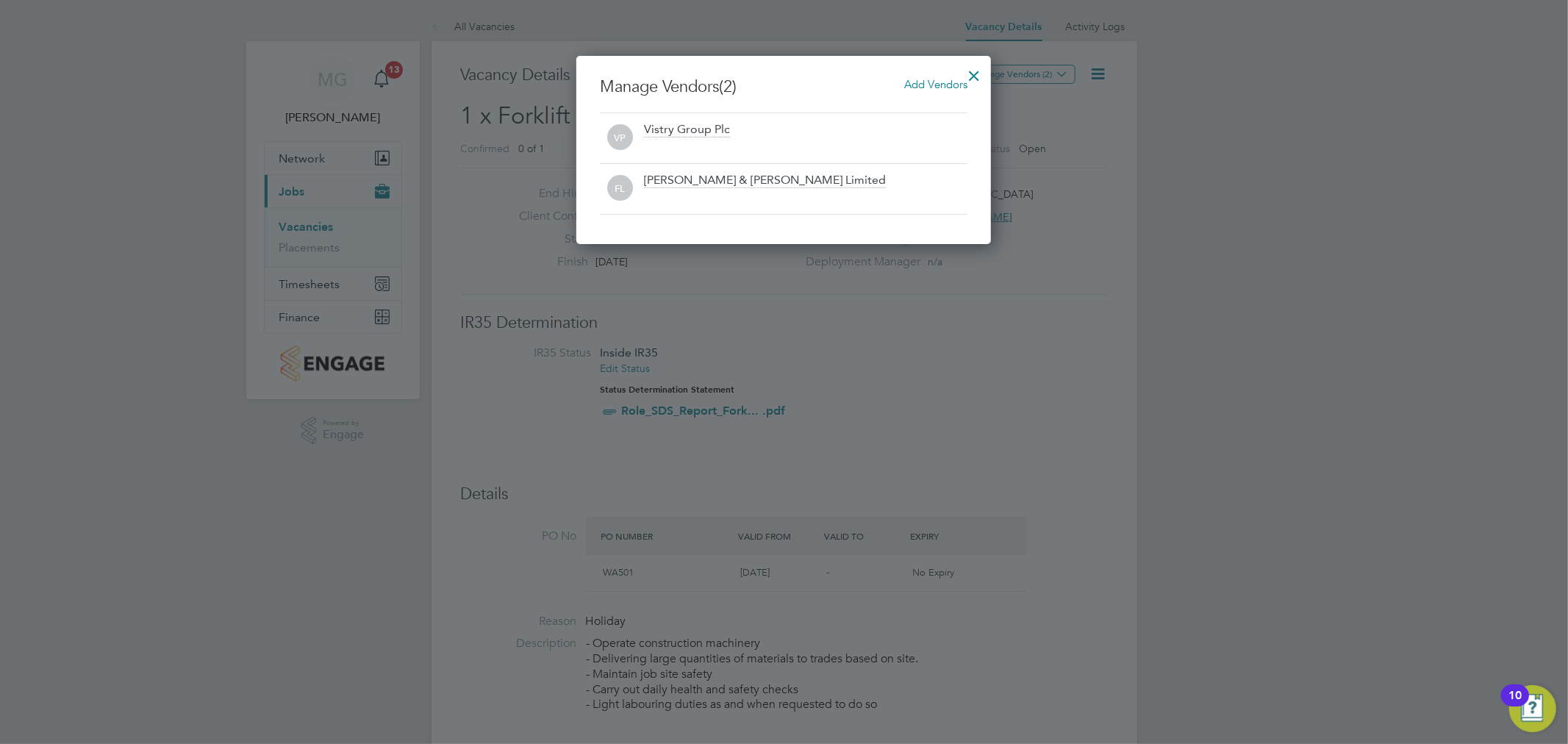
click at [974, 74] on div at bounding box center [974, 72] width 27 height 27
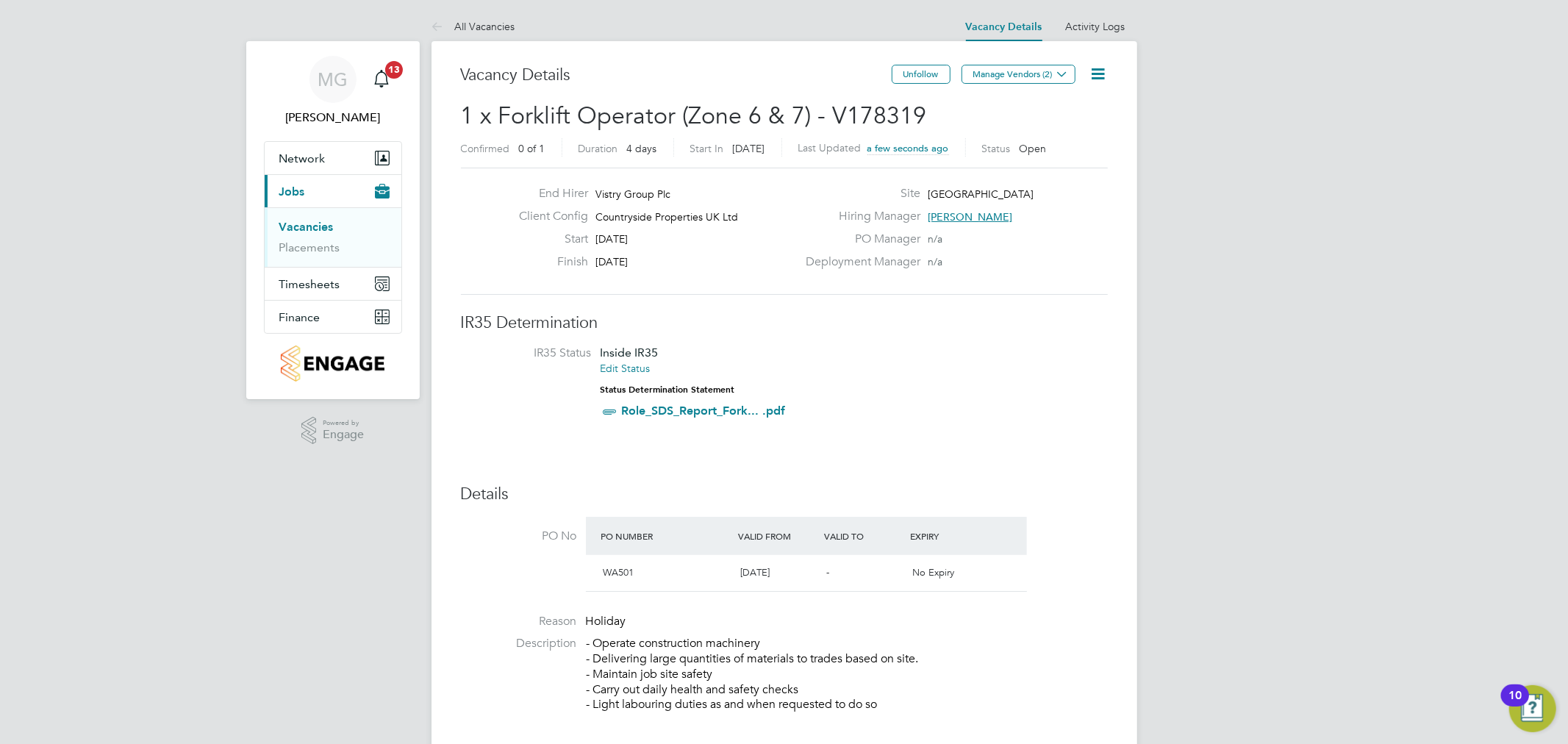
click at [310, 233] on link "Vacancies" at bounding box center [306, 227] width 55 height 14
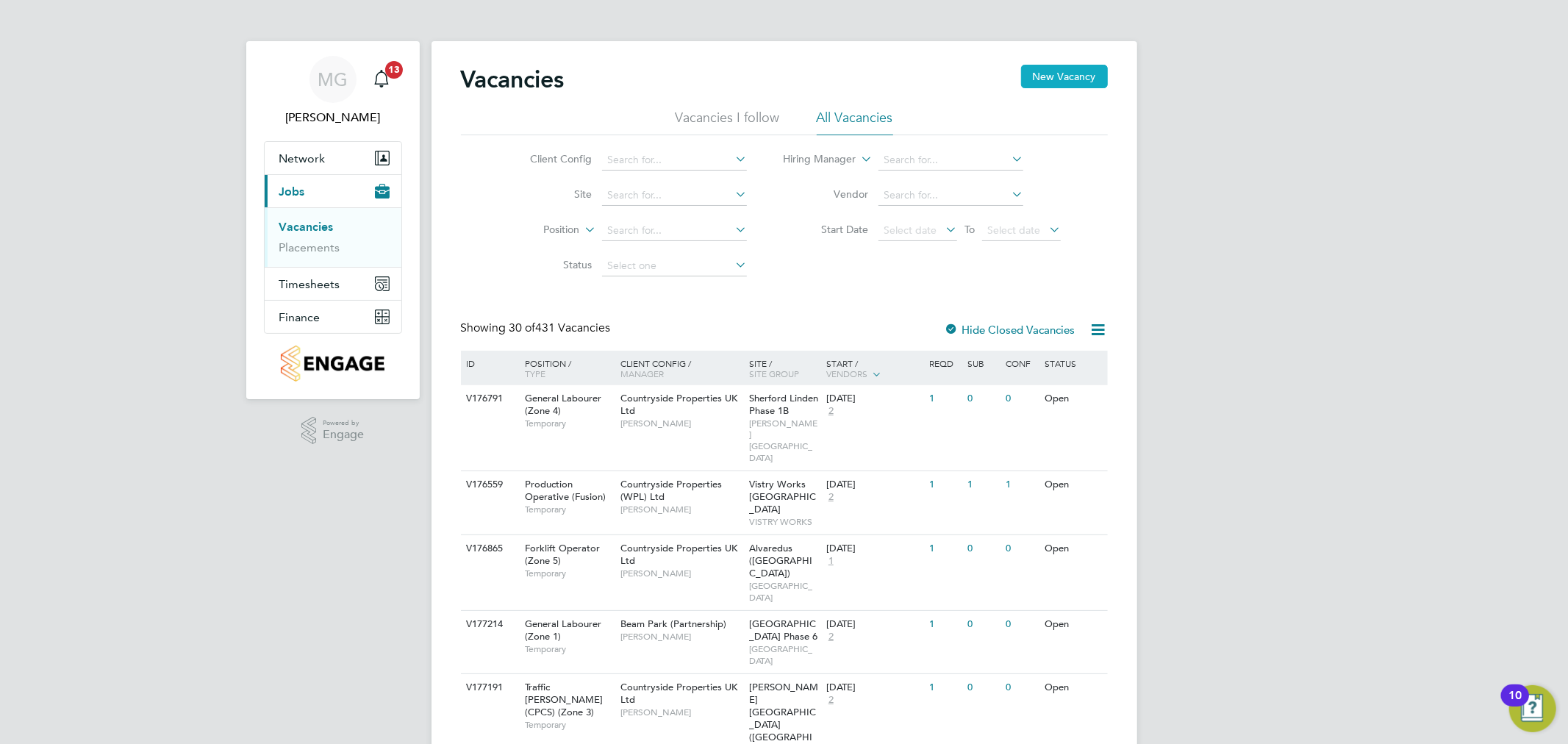
click at [1035, 83] on button "New Vacancy" at bounding box center [1065, 76] width 87 height 23
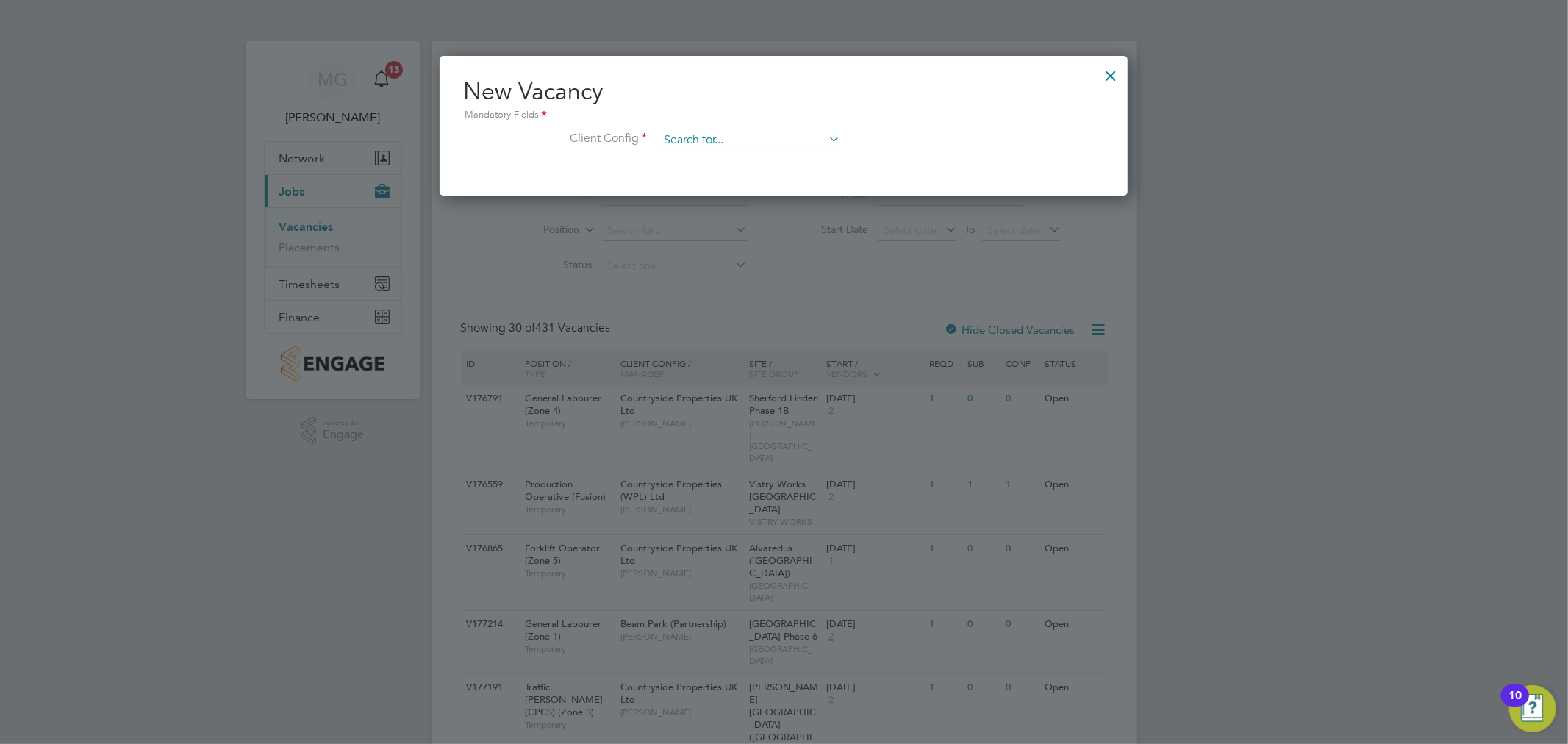
click at [675, 132] on input at bounding box center [749, 141] width 181 height 22
type input "f"
type input "h"
click at [803, 321] on li "Countryside Properties UK Ltd" at bounding box center [846, 319] width 377 height 19
type input "Countryside Properties UK Ltd"
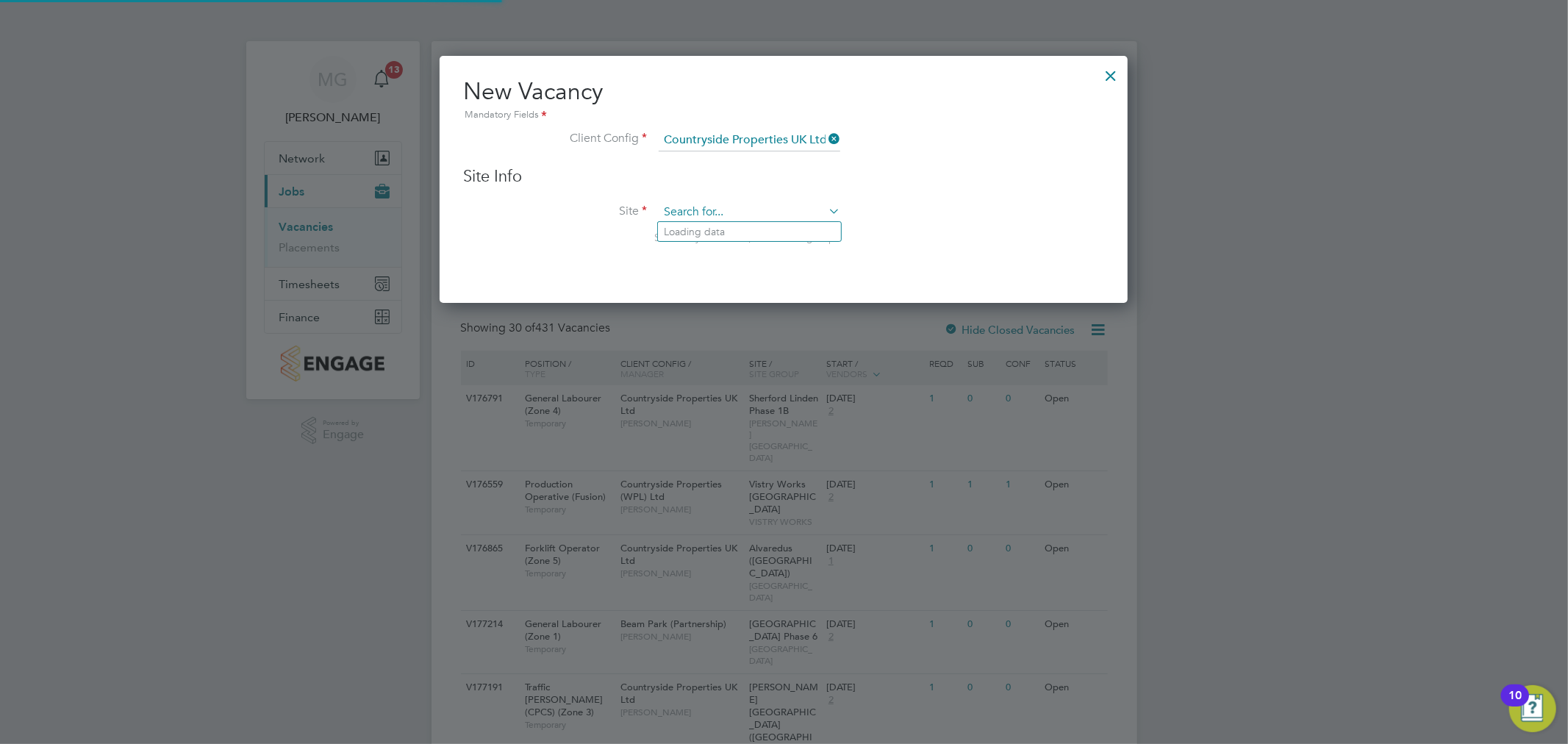
click at [751, 217] on input at bounding box center [749, 213] width 181 height 22
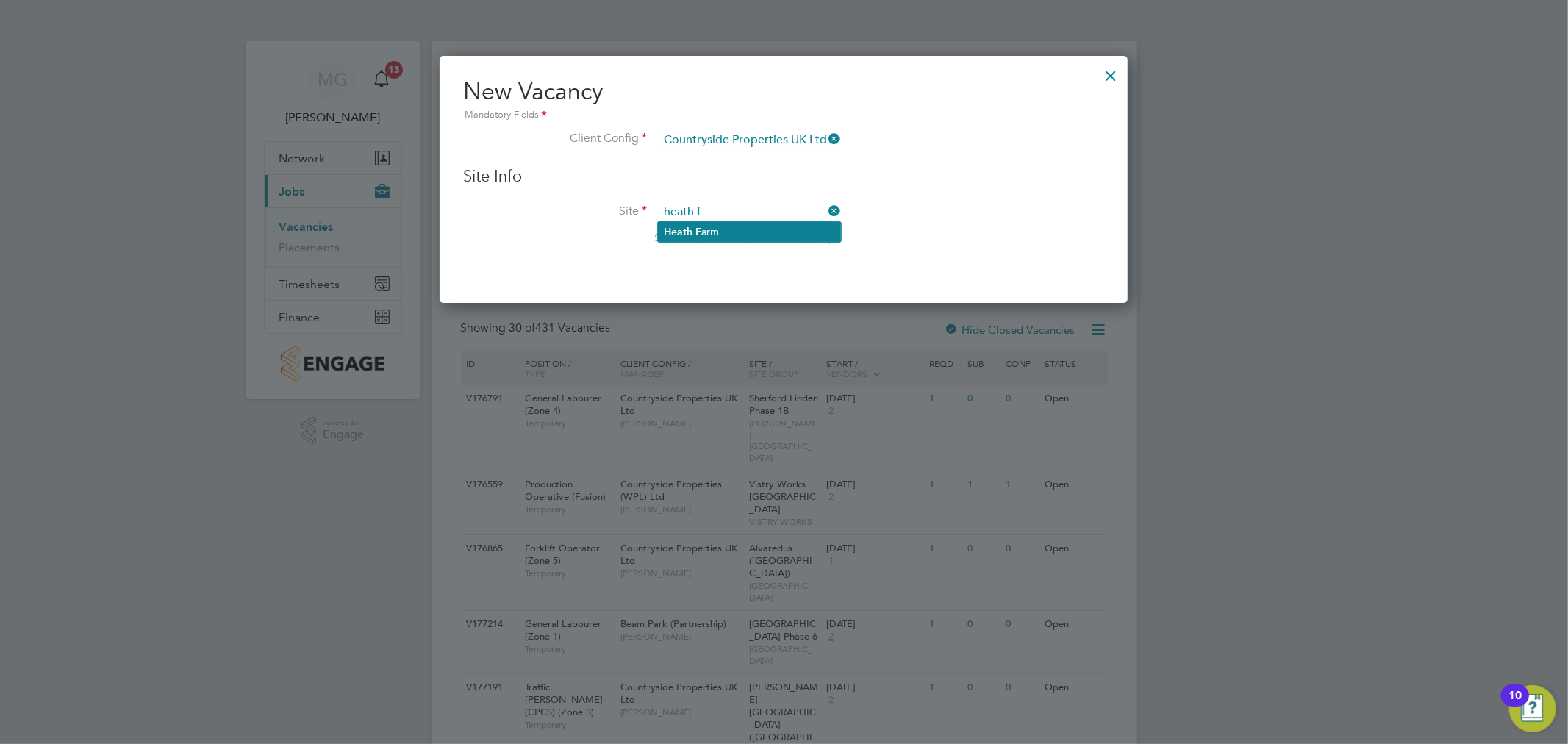
click at [747, 224] on li "Heath F arm" at bounding box center [749, 231] width 183 height 19
type input "[GEOGRAPHIC_DATA]"
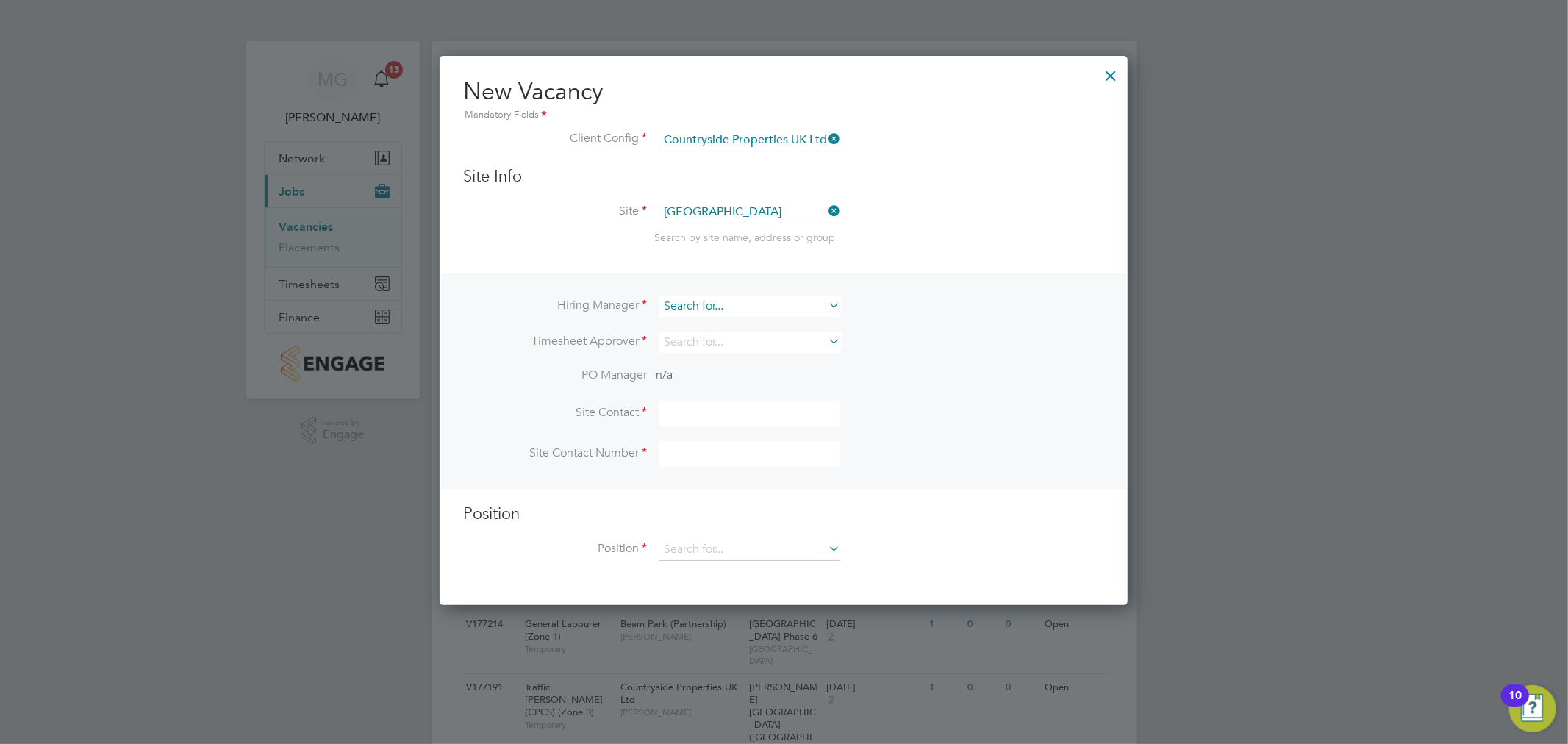
click at [765, 298] on input at bounding box center [749, 306] width 181 height 21
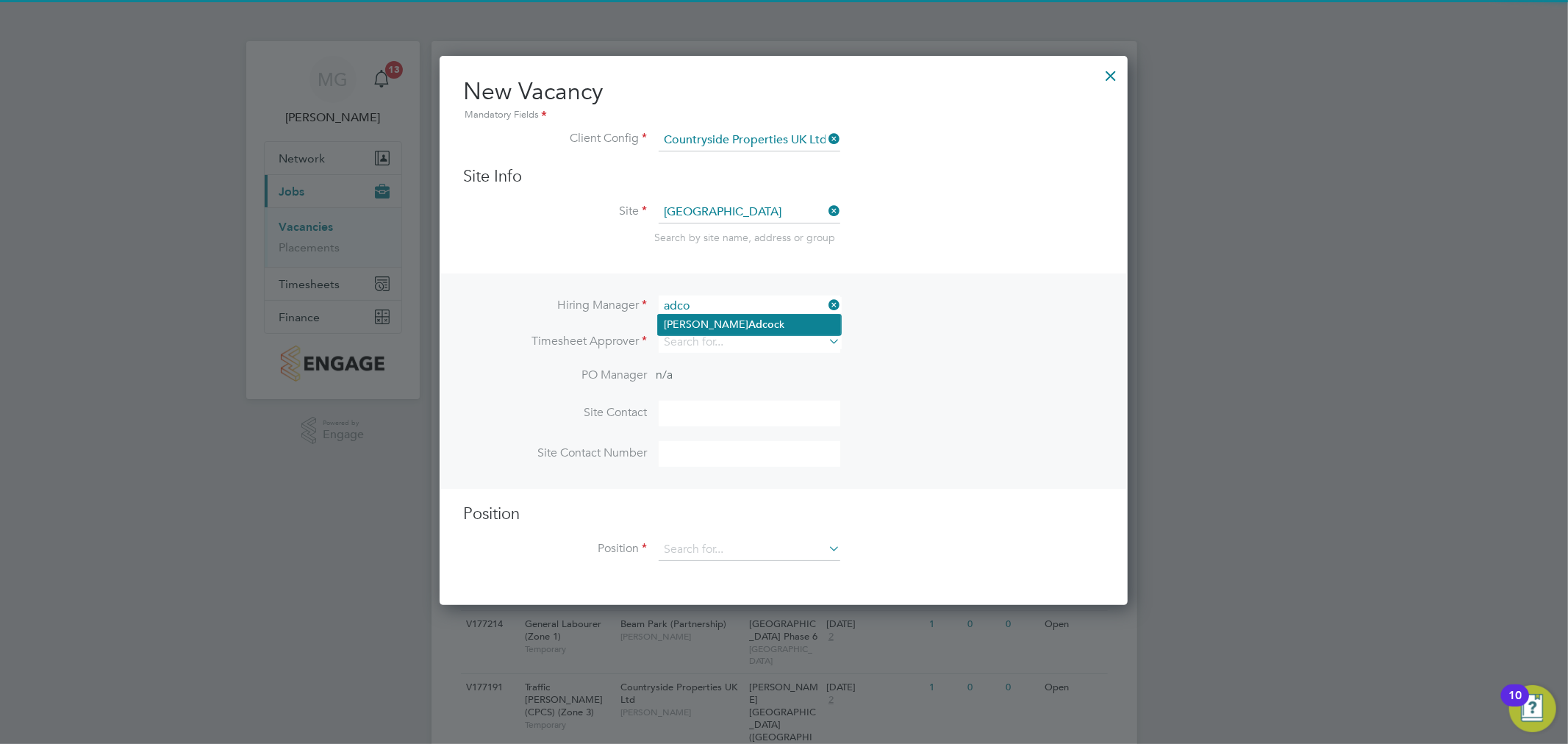
click at [755, 328] on li "[PERSON_NAME] ck" at bounding box center [749, 324] width 183 height 19
type input "[PERSON_NAME]"
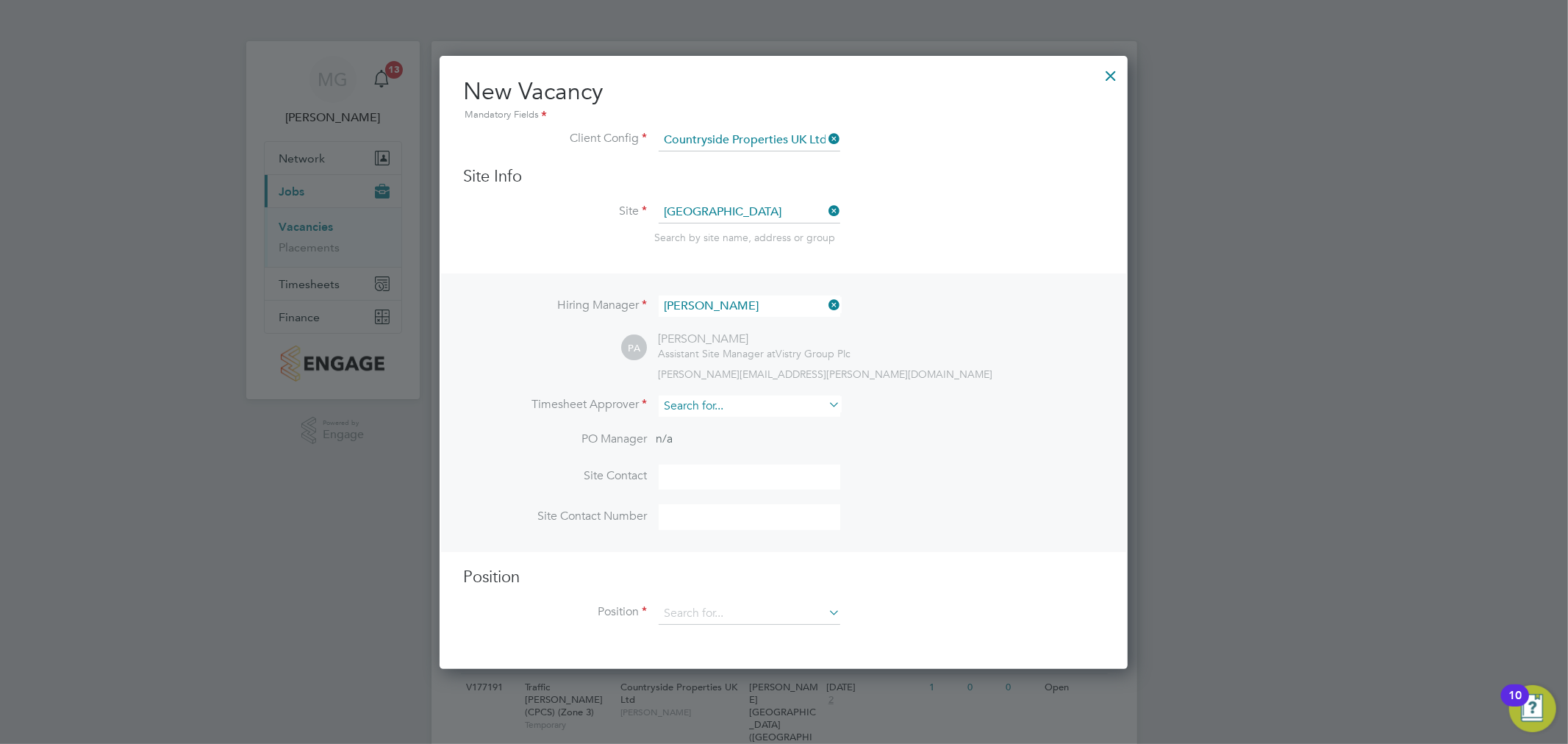
click at [739, 401] on input at bounding box center [749, 406] width 181 height 21
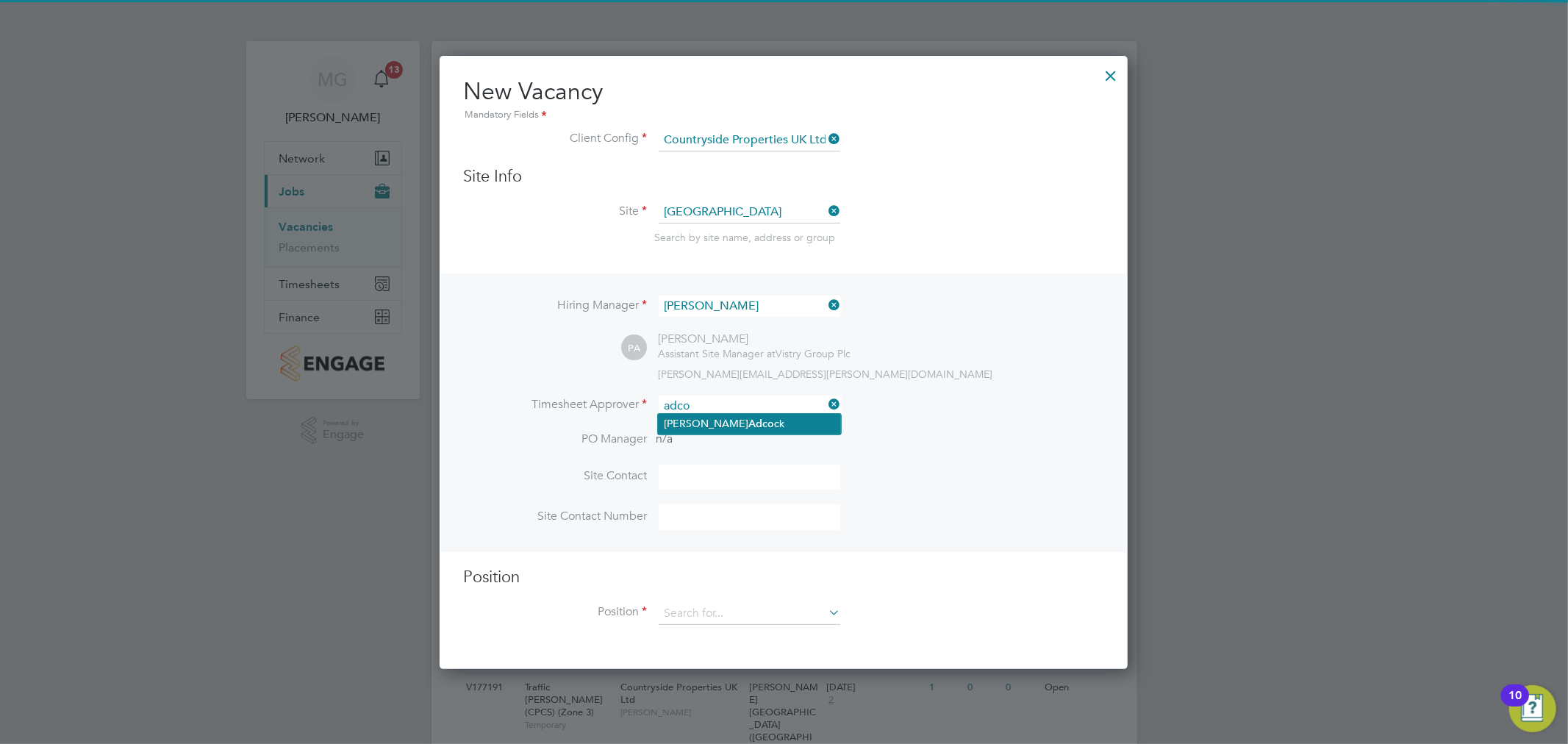
click at [755, 421] on li "[PERSON_NAME] ck" at bounding box center [749, 424] width 183 height 19
type input "[PERSON_NAME]"
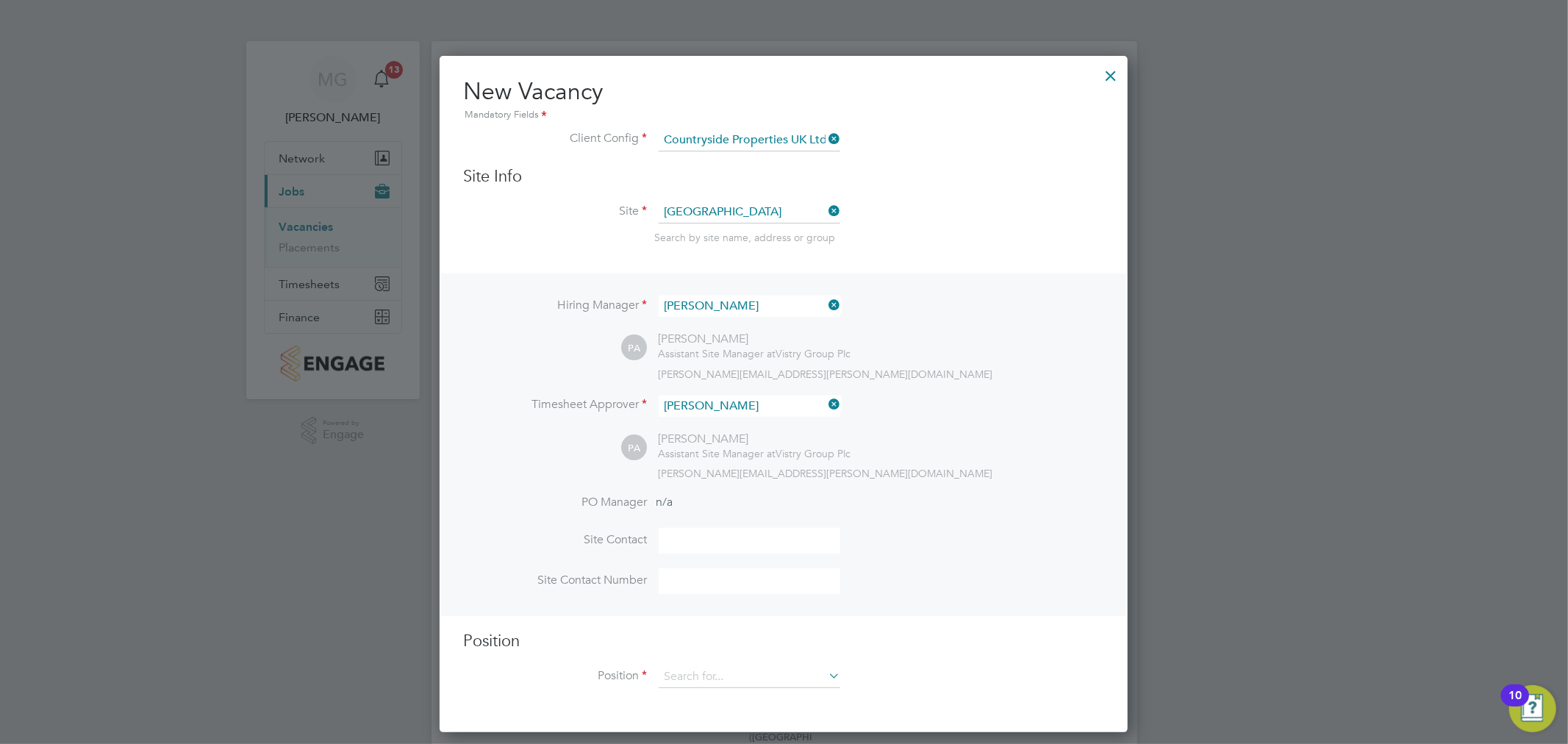
click at [730, 531] on input at bounding box center [749, 541] width 181 height 26
type input "[PERSON_NAME]"
click at [743, 681] on input at bounding box center [749, 677] width 181 height 22
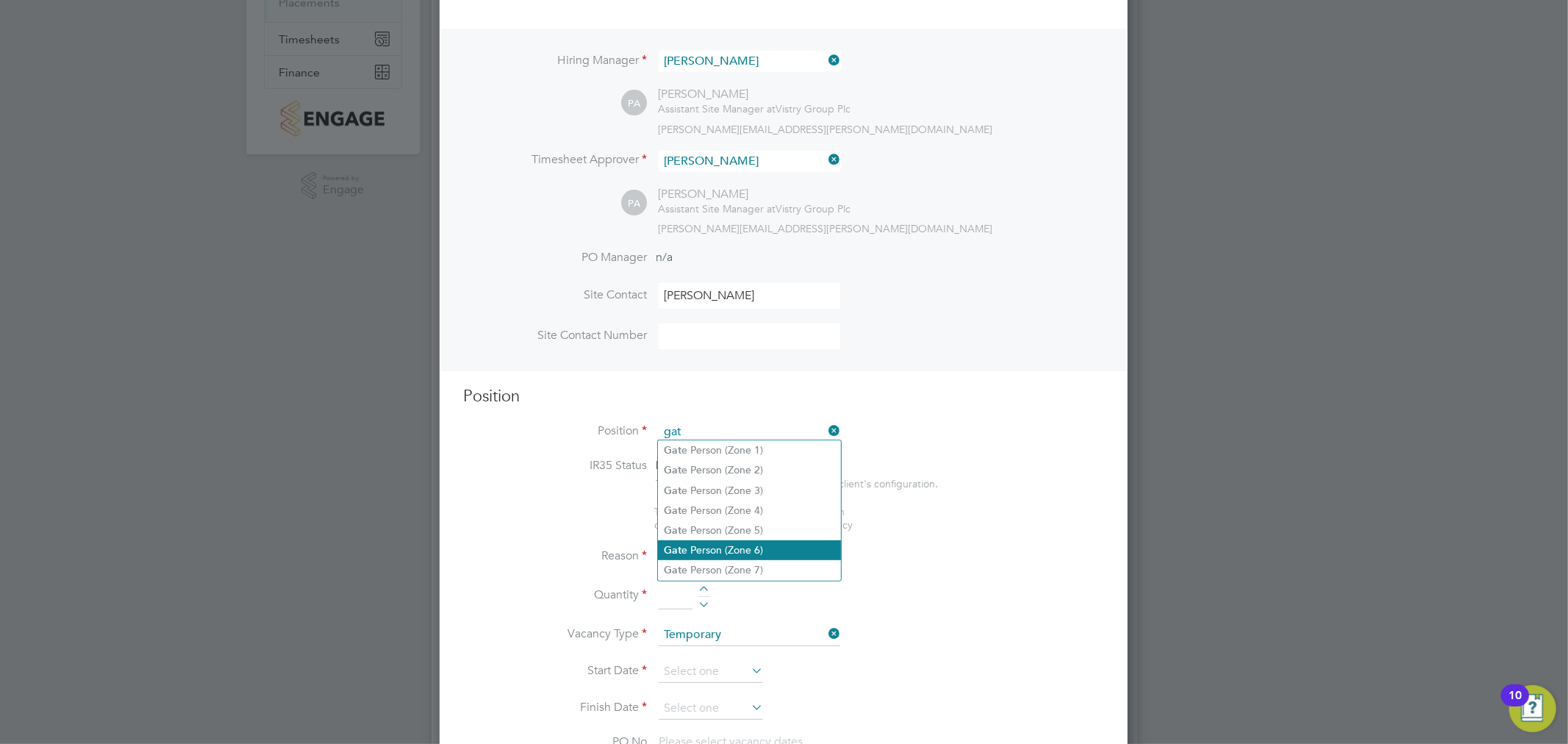
click at [759, 549] on li "Gat e Person (Zone 6)" at bounding box center [749, 550] width 183 height 19
type input "Gate Person (Zone 6)"
type textarea "- Welcoming visitors and signing visitors in and out of site - Checking CSCS ca…"
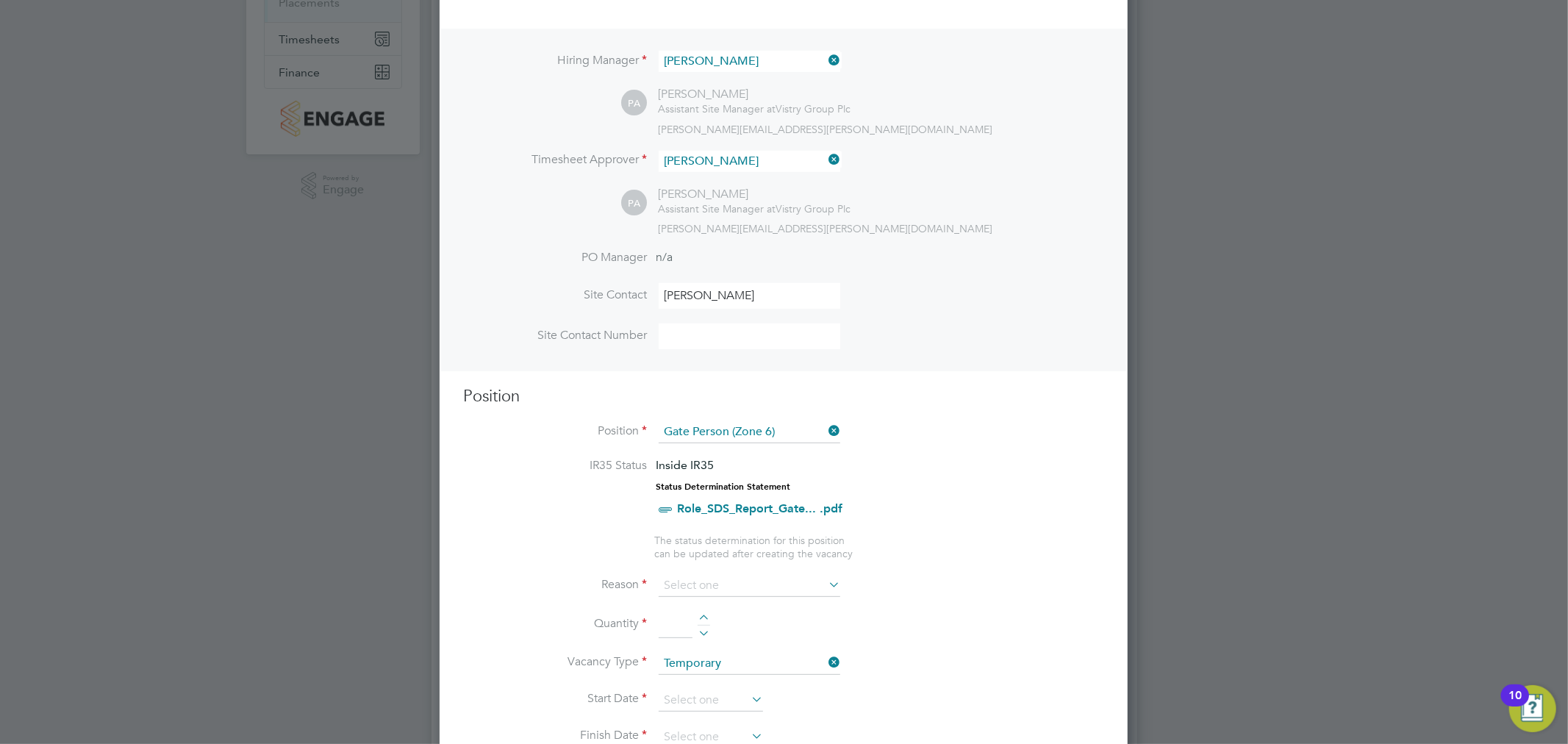
click at [702, 612] on li "Quantity" at bounding box center [784, 632] width 641 height 42
click at [704, 615] on div at bounding box center [704, 620] width 13 height 10
type input "1"
click at [719, 577] on input at bounding box center [749, 587] width 181 height 22
click at [743, 626] on li "Holiday" at bounding box center [749, 622] width 183 height 19
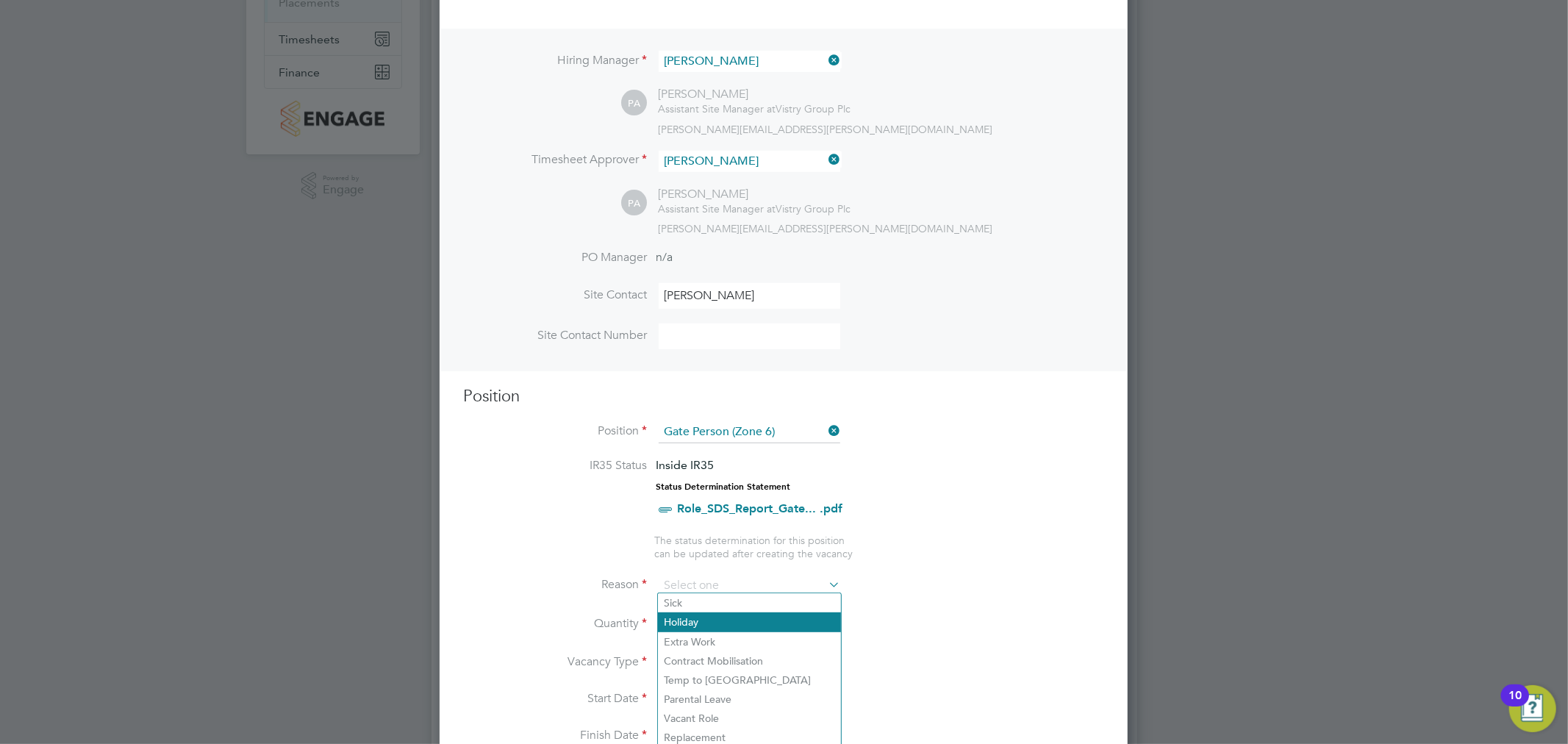
type input "Holiday"
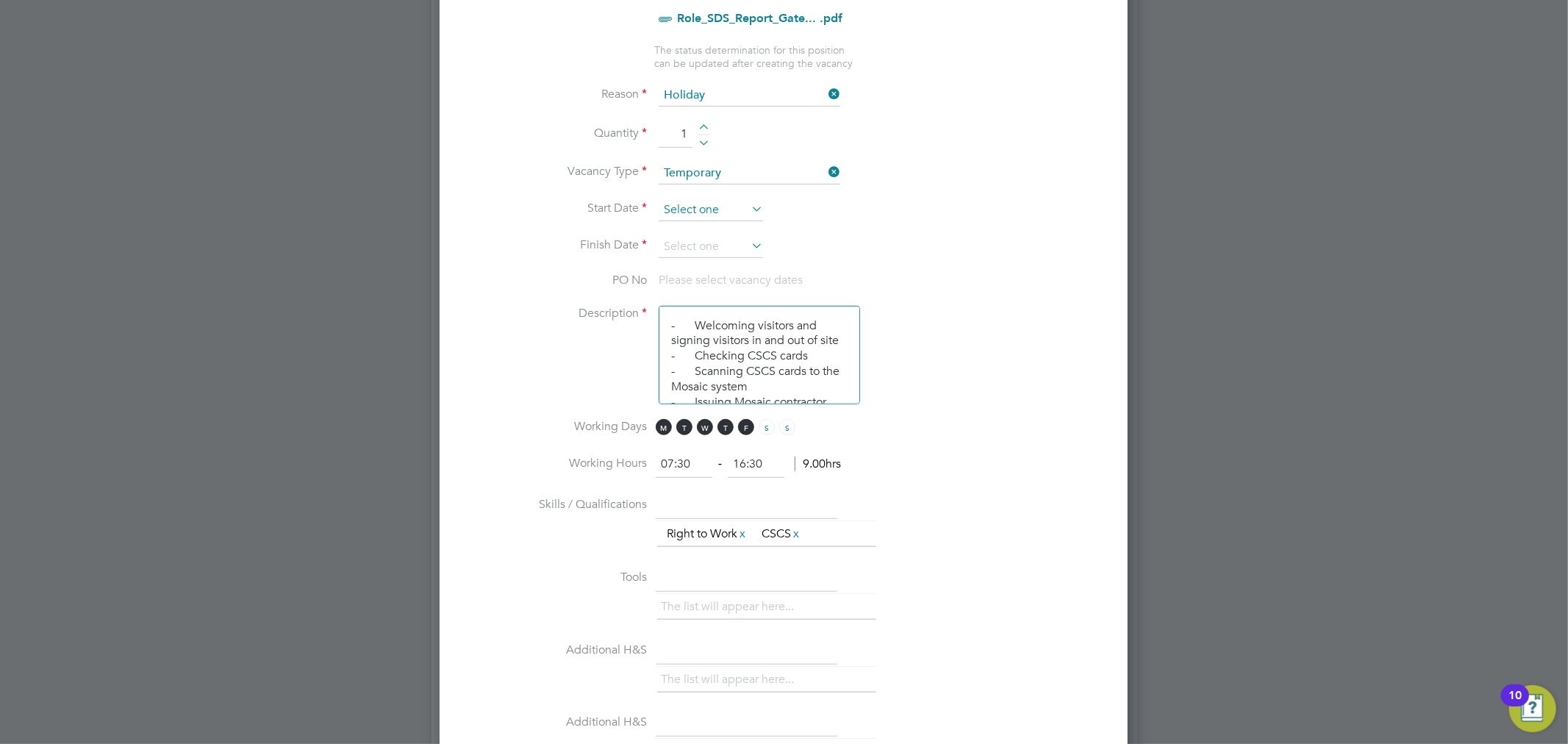
click at [736, 202] on input at bounding box center [710, 210] width 105 height 22
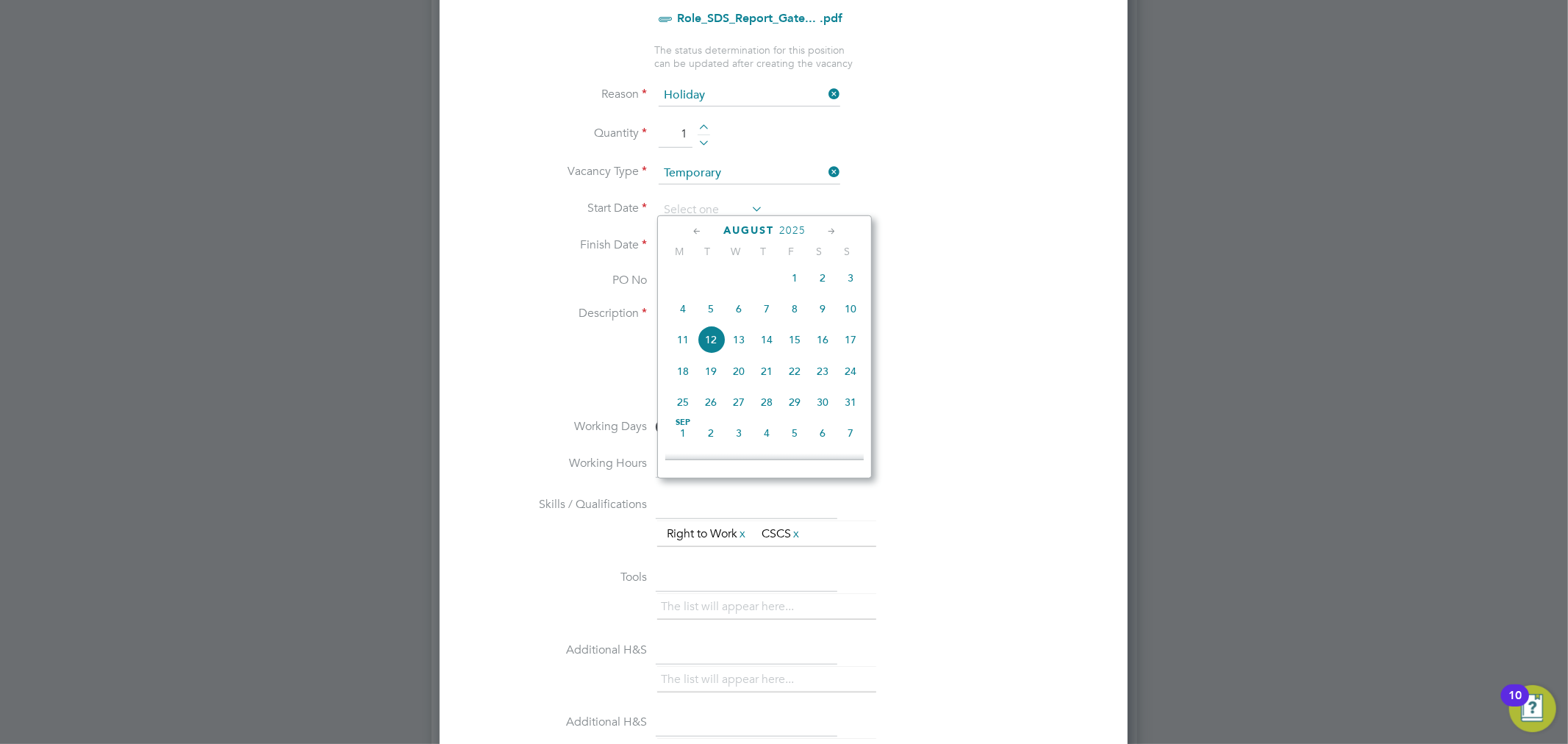
click at [677, 379] on span "18" at bounding box center [683, 371] width 28 height 28
type input "[DATE]"
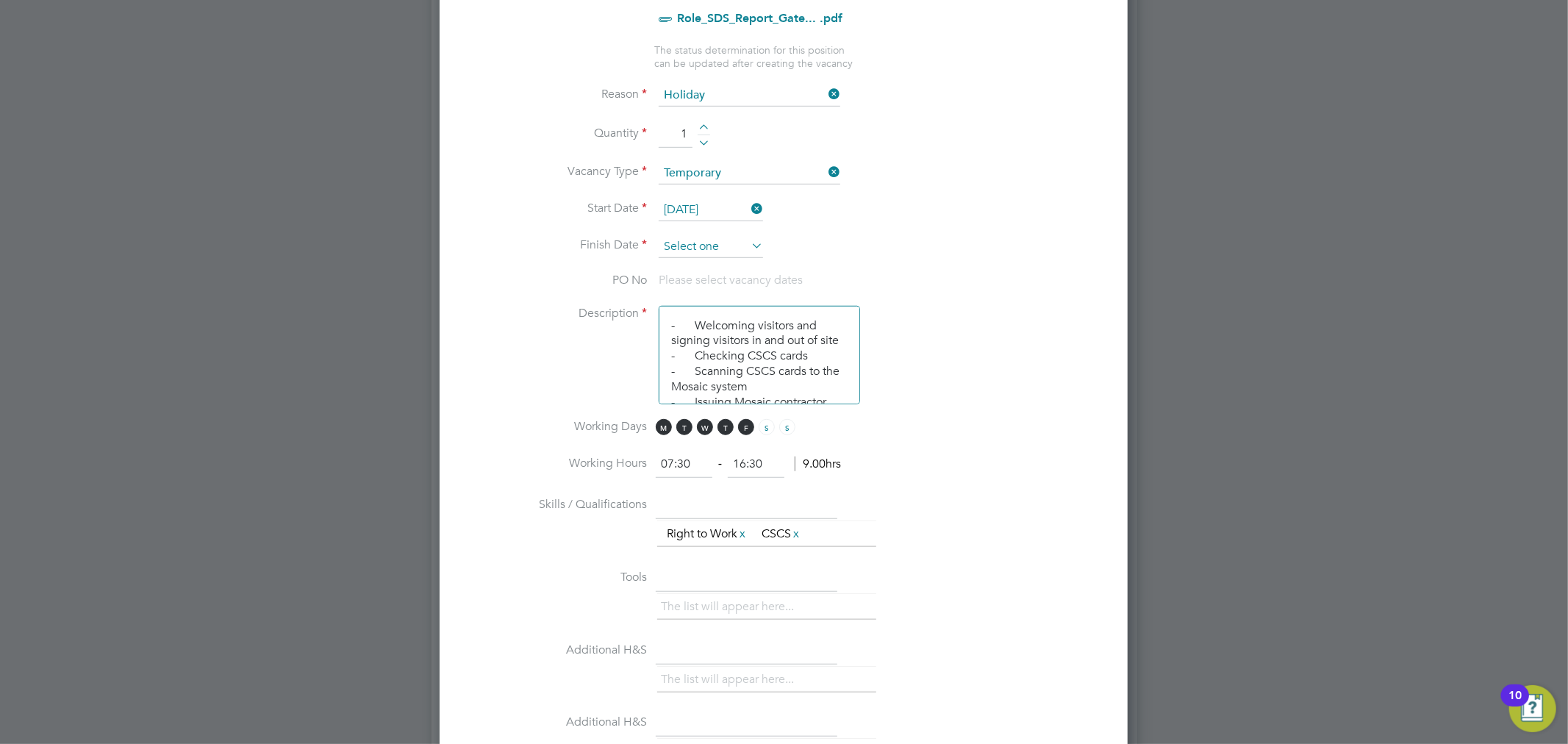
click at [718, 241] on input at bounding box center [710, 247] width 105 height 22
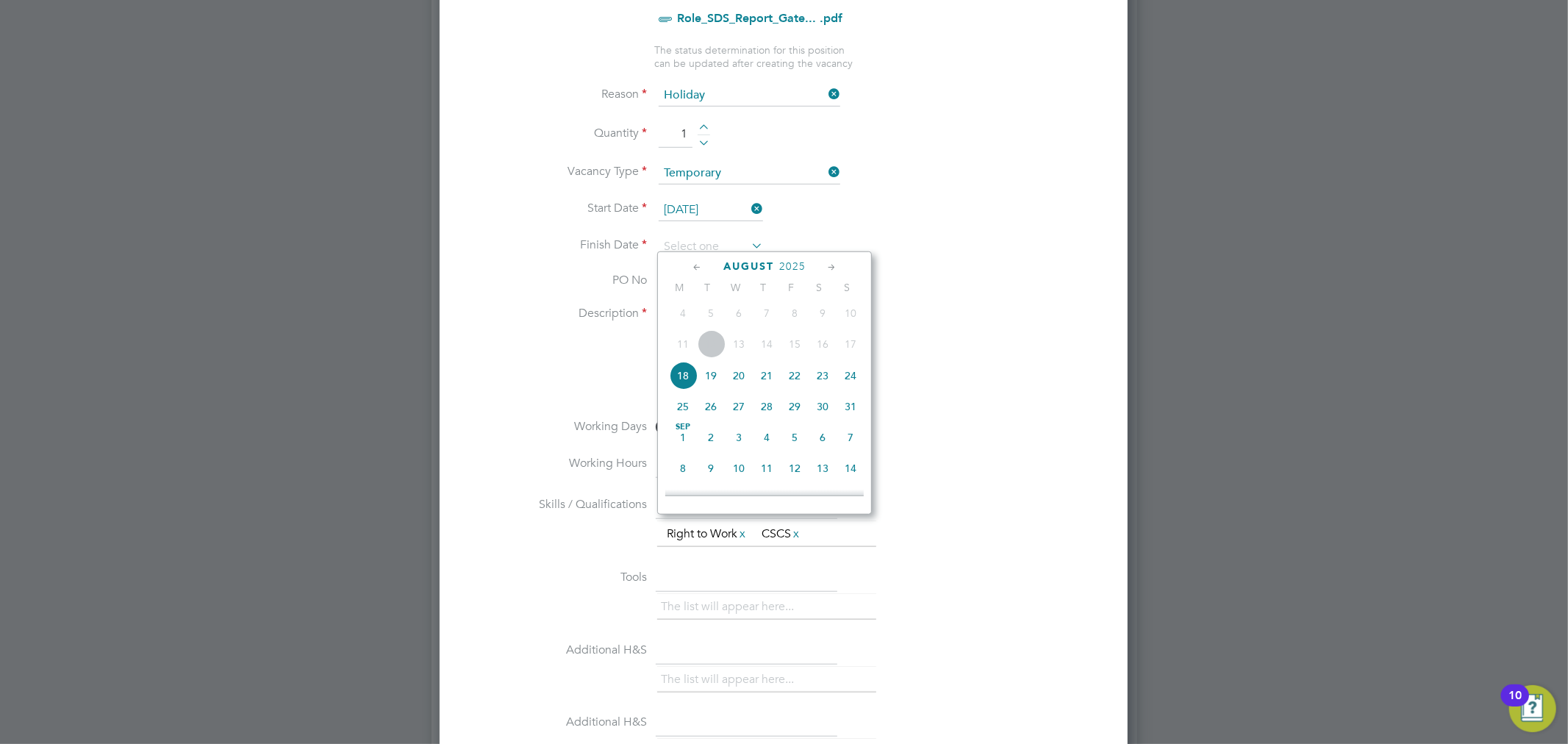
click at [790, 381] on span "22" at bounding box center [795, 376] width 28 height 28
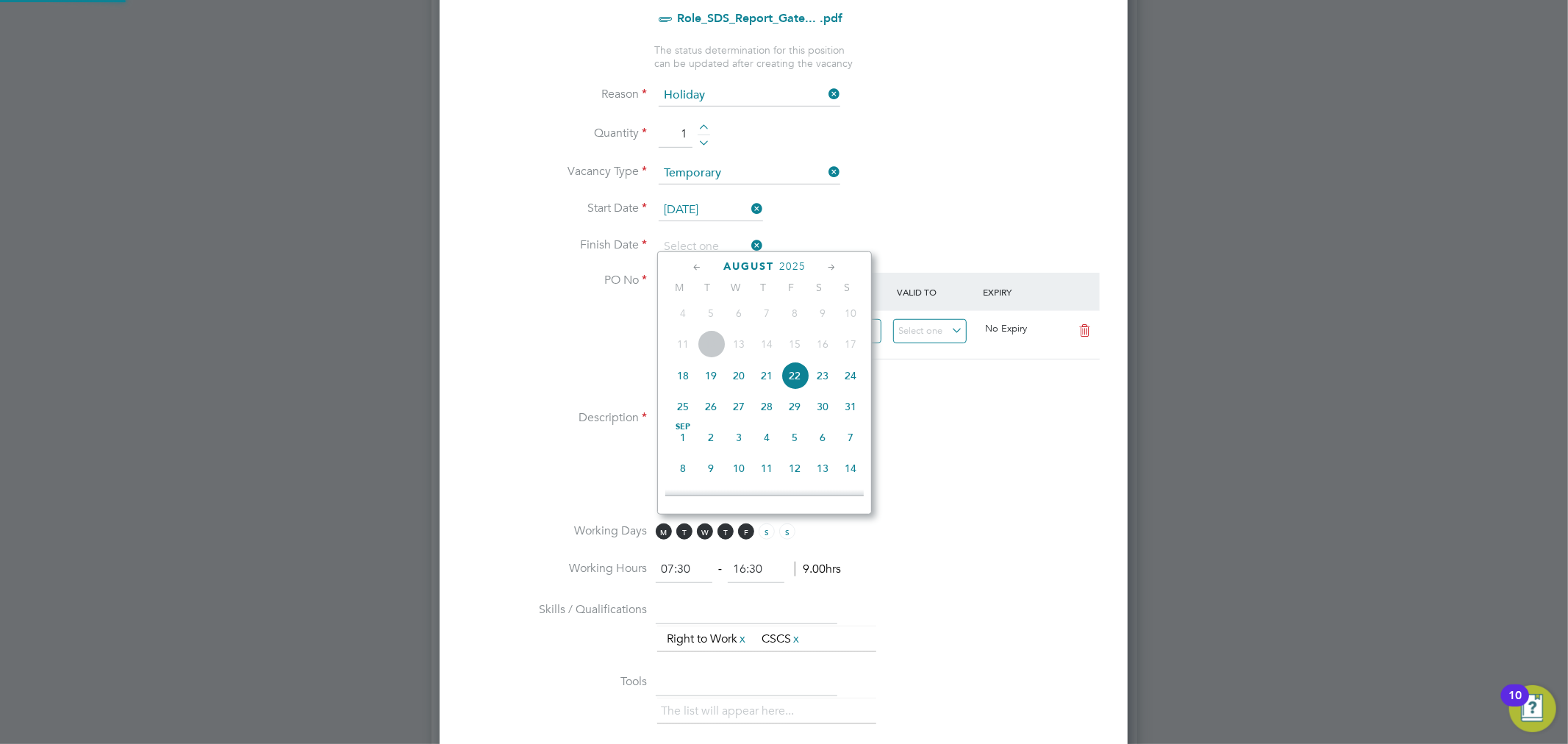
type input "[DATE]"
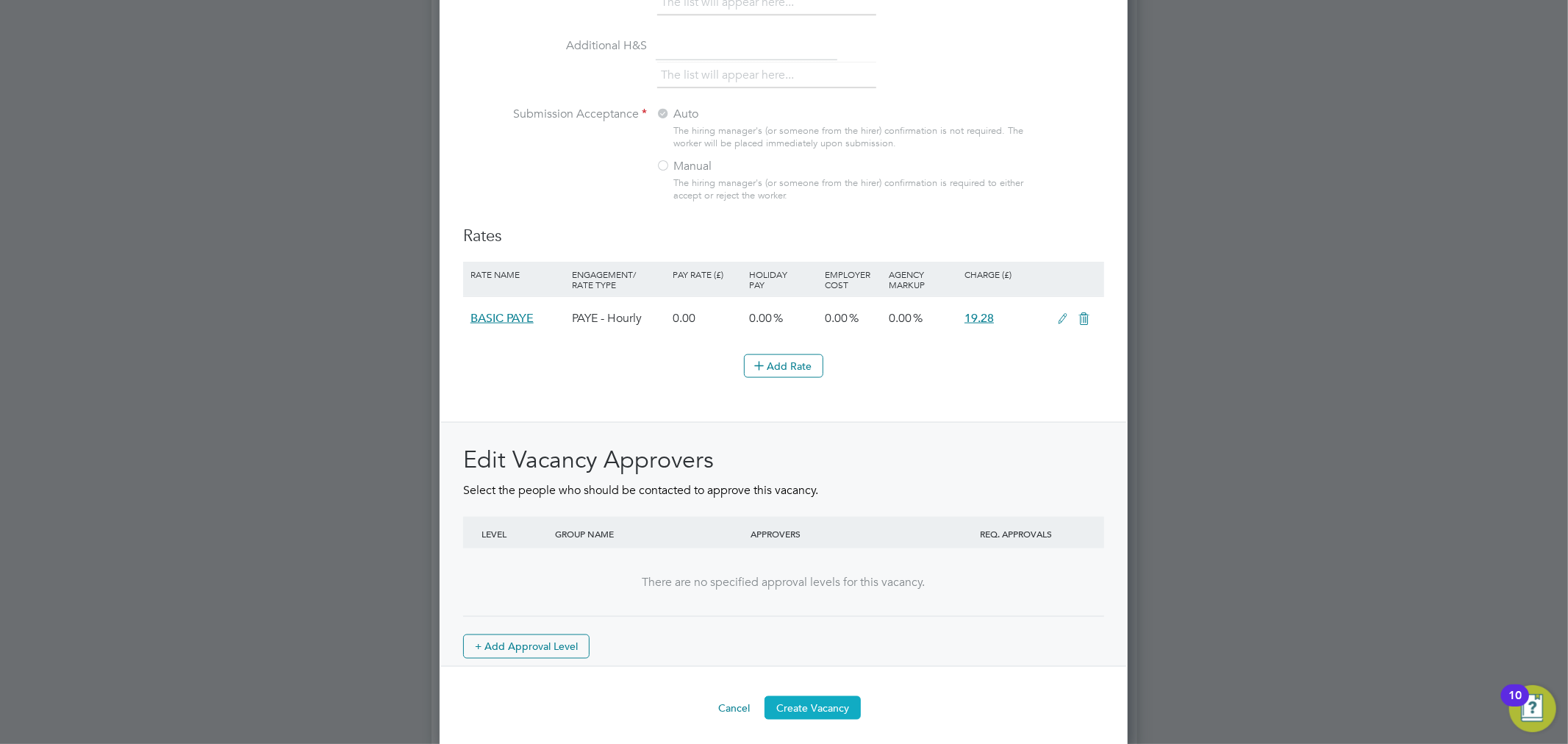
click at [833, 697] on button "Create Vacancy" at bounding box center [813, 708] width 96 height 23
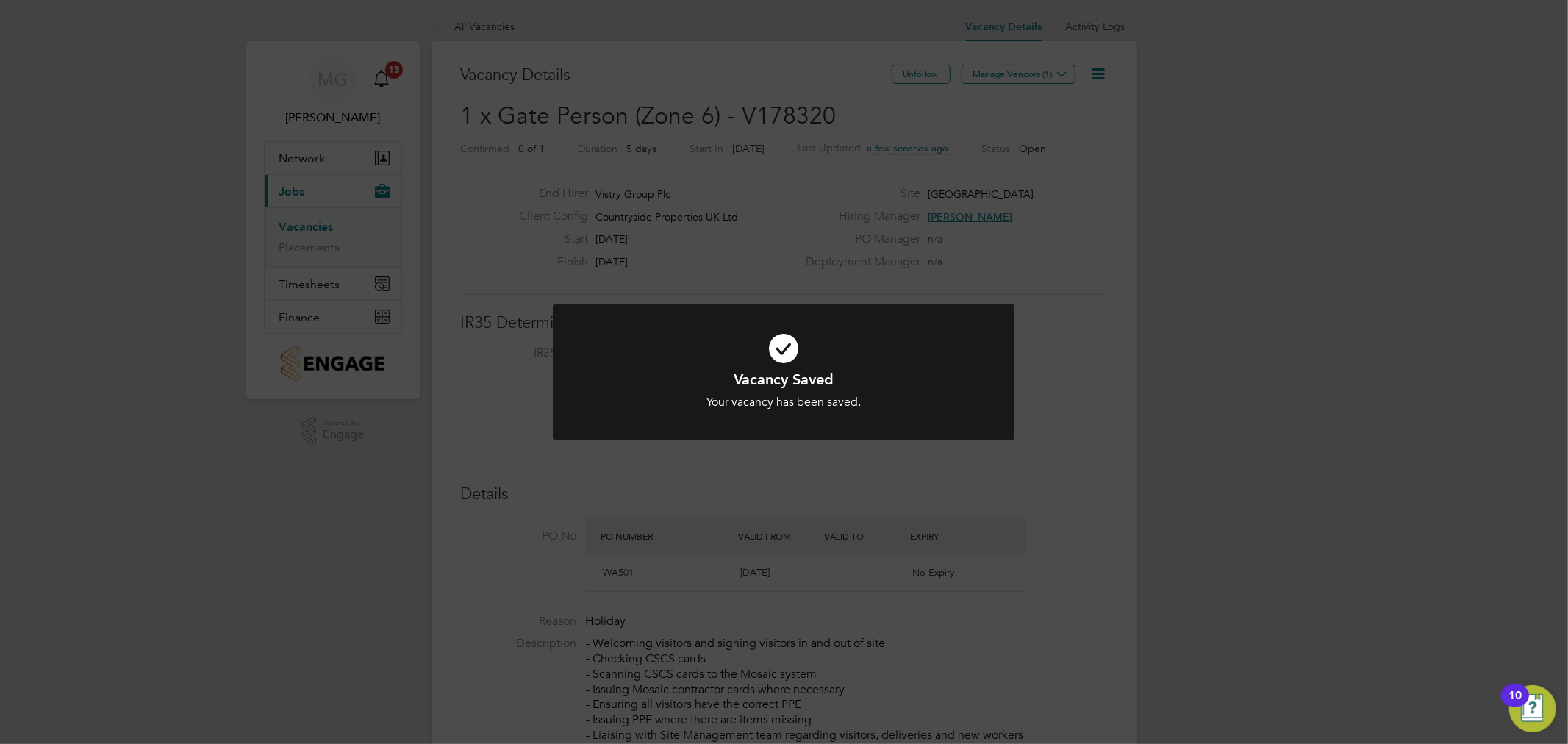
click at [1009, 70] on div "Vacancy Saved Your vacancy has been saved. Cancel Okay" at bounding box center [784, 372] width 1568 height 744
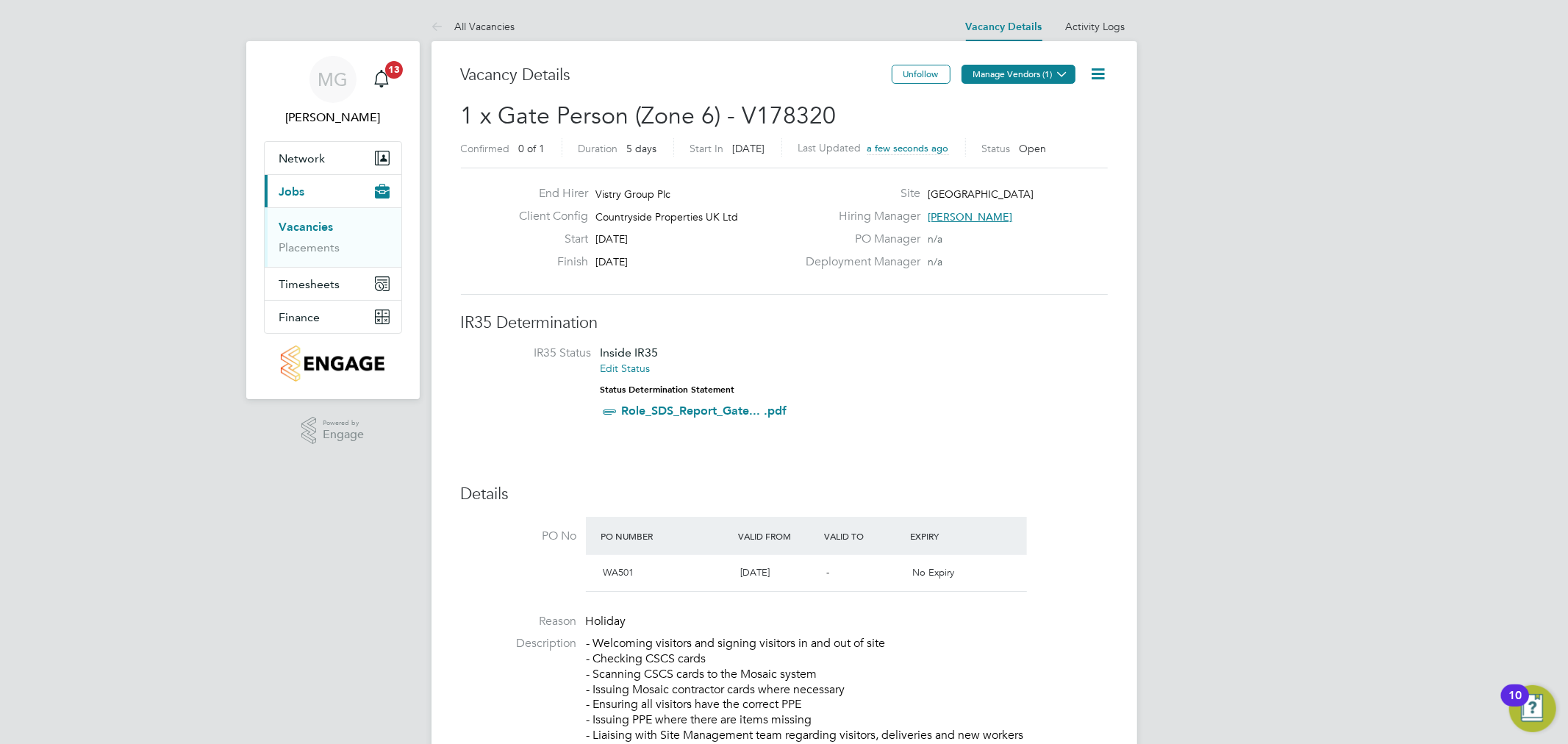
click at [1011, 70] on button "Manage Vendors (1)" at bounding box center [1019, 74] width 114 height 19
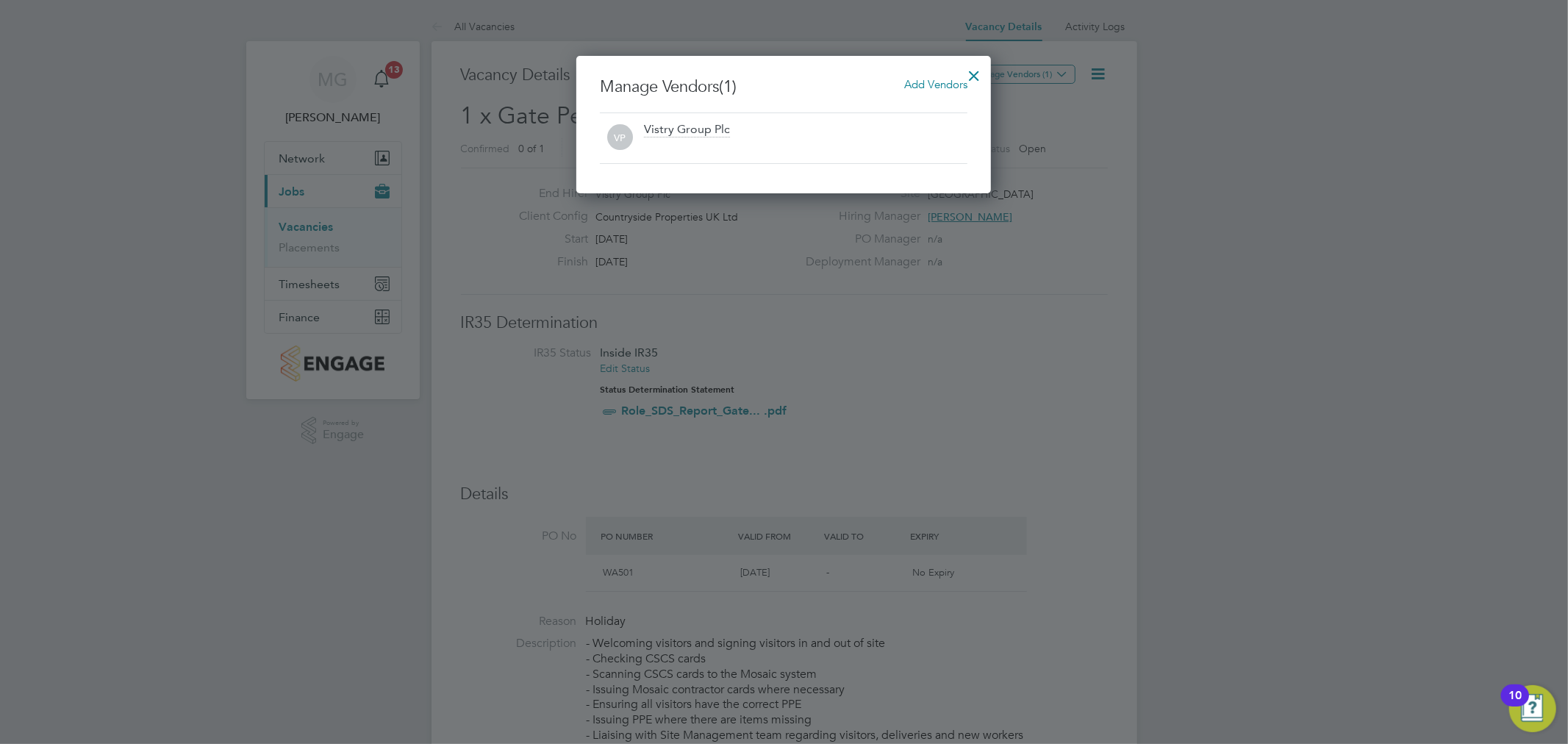
click at [946, 71] on div "Manage Vendors (1) Add Vendors VP Vistry Group Plc" at bounding box center [784, 124] width 414 height 138
click at [934, 77] on span "Add Vendors" at bounding box center [936, 83] width 63 height 14
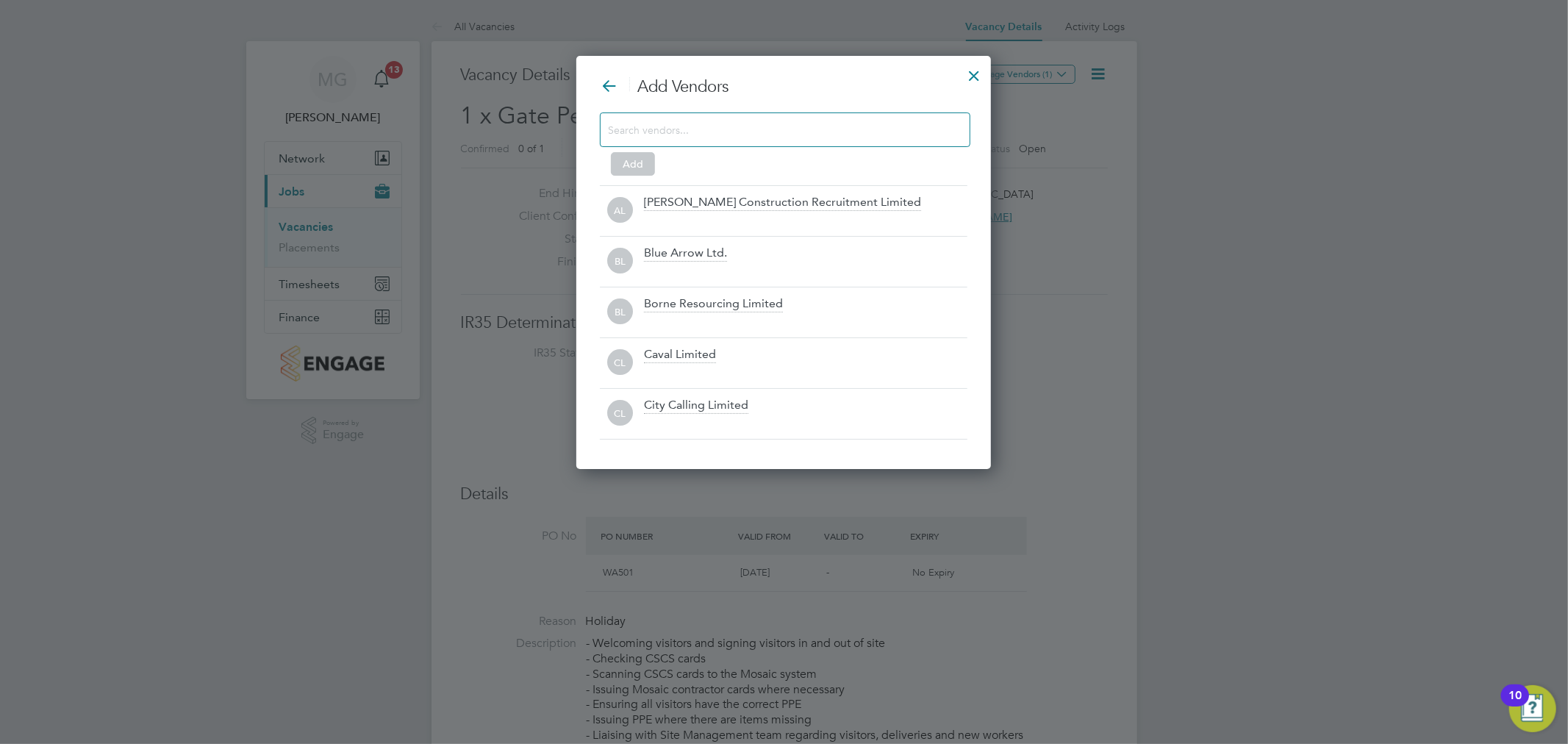
click at [833, 128] on input at bounding box center [773, 130] width 331 height 19
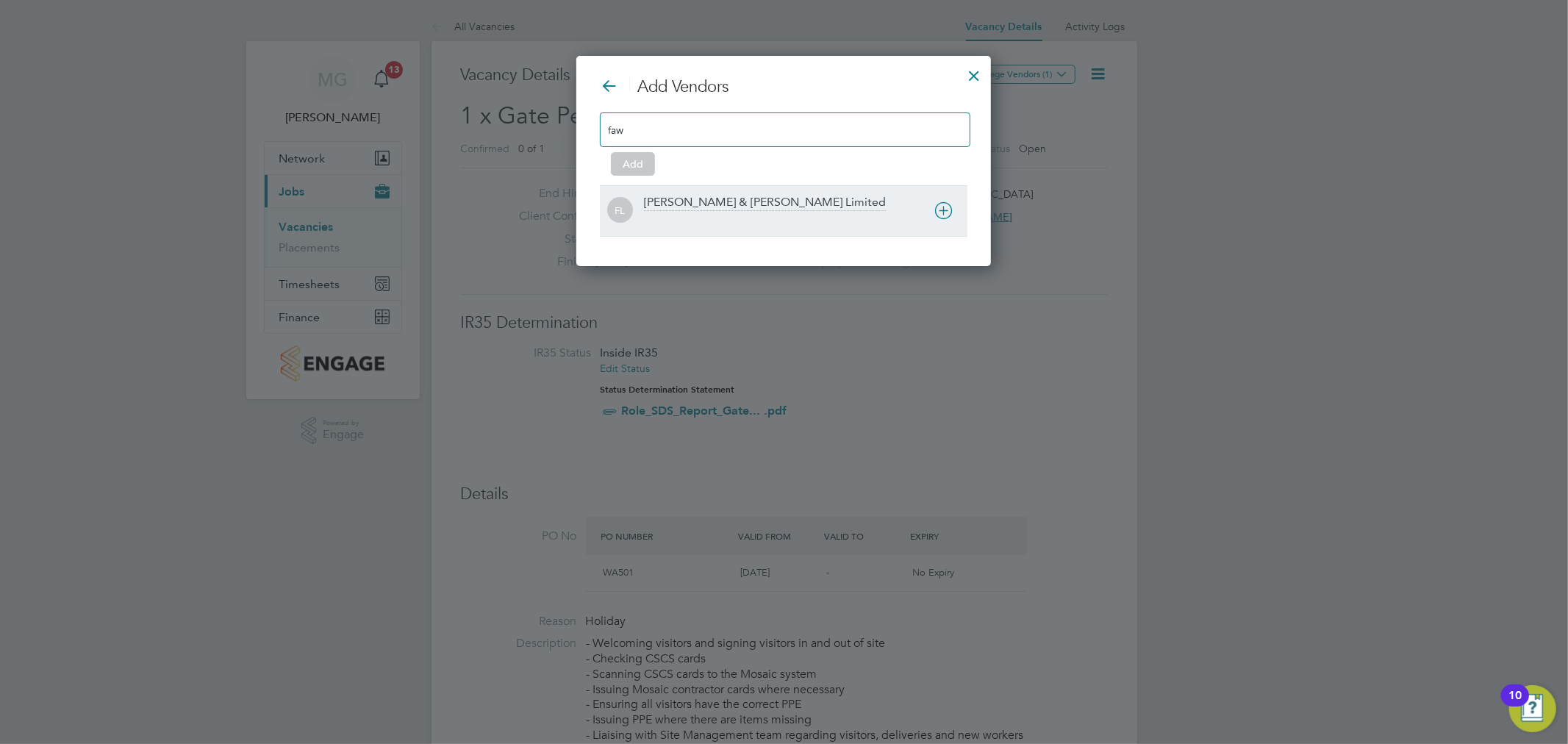
type input "faw"
click at [952, 207] on icon at bounding box center [944, 211] width 19 height 19
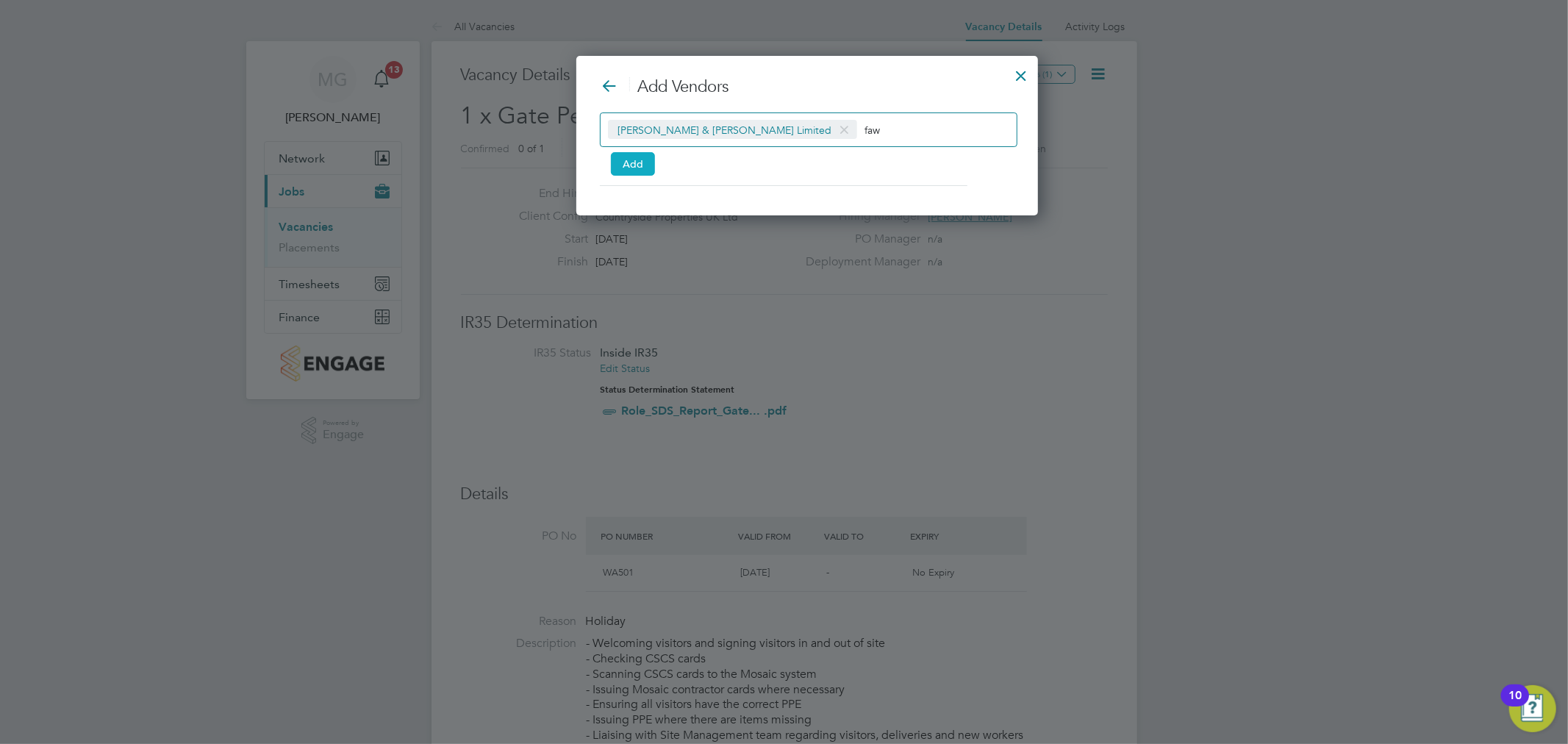
click at [641, 162] on button "Add" at bounding box center [634, 164] width 44 height 23
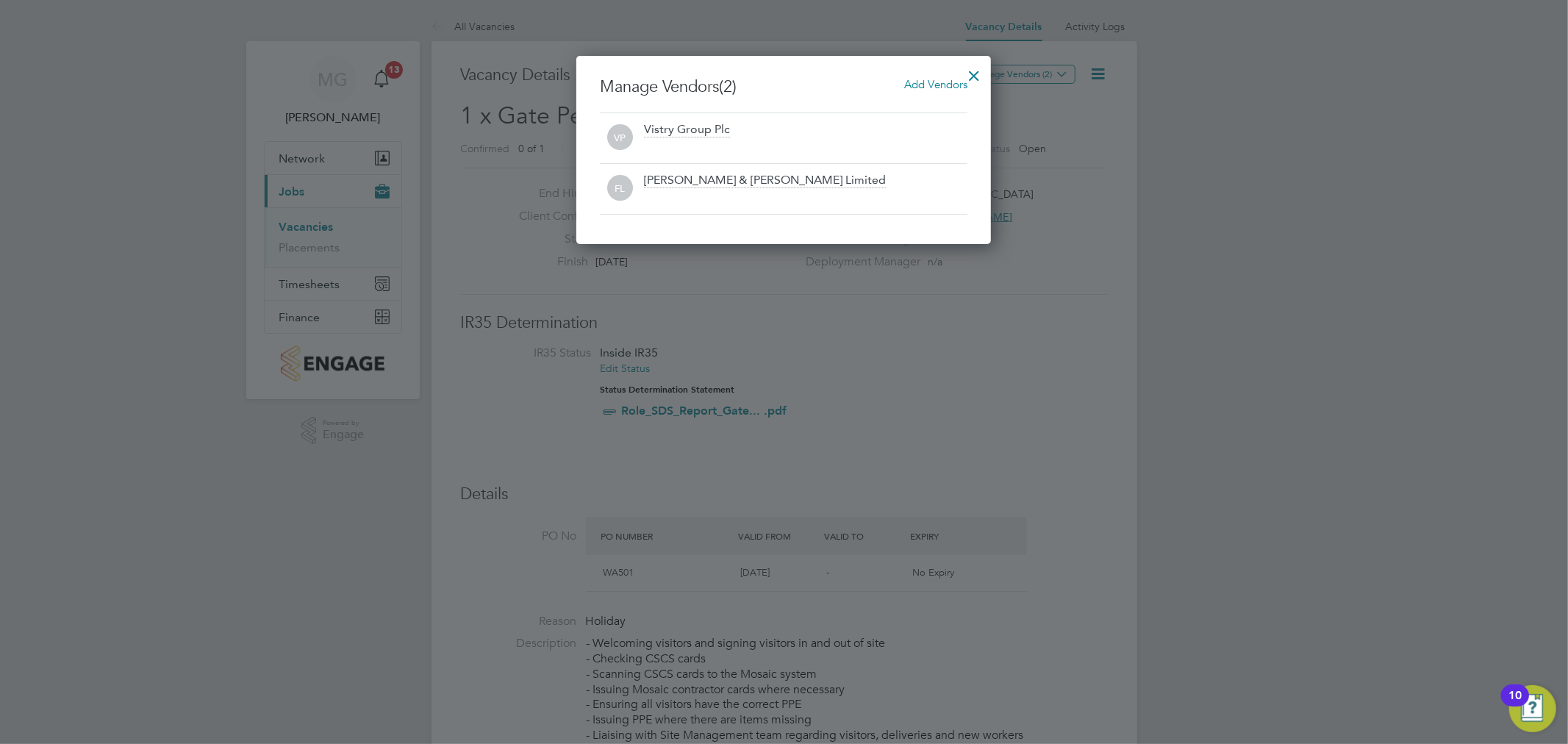
click at [982, 70] on div at bounding box center [974, 72] width 27 height 27
